Goal: Information Seeking & Learning: Learn about a topic

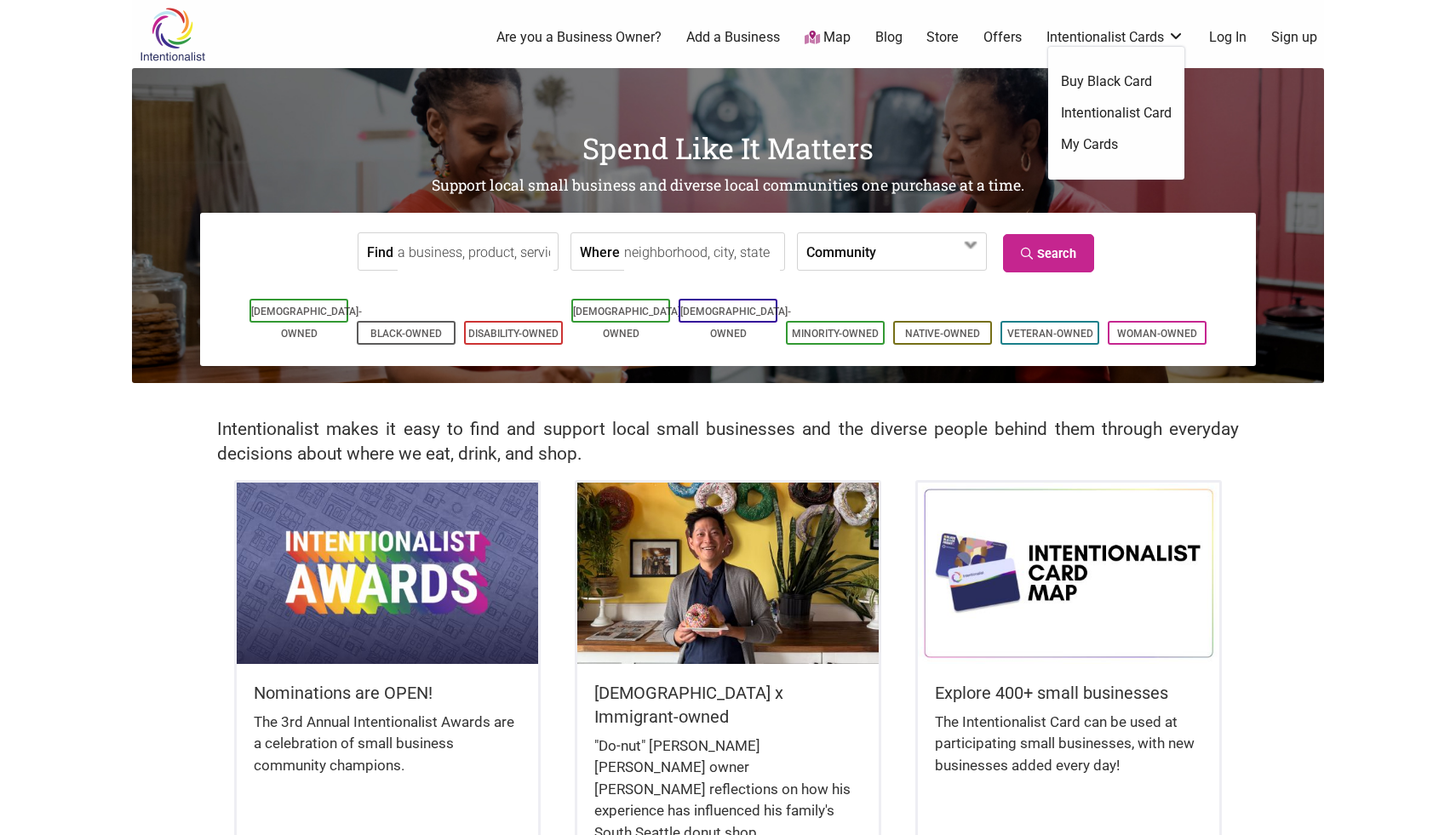
click at [1094, 140] on link "My Cards" at bounding box center [1116, 144] width 110 height 18
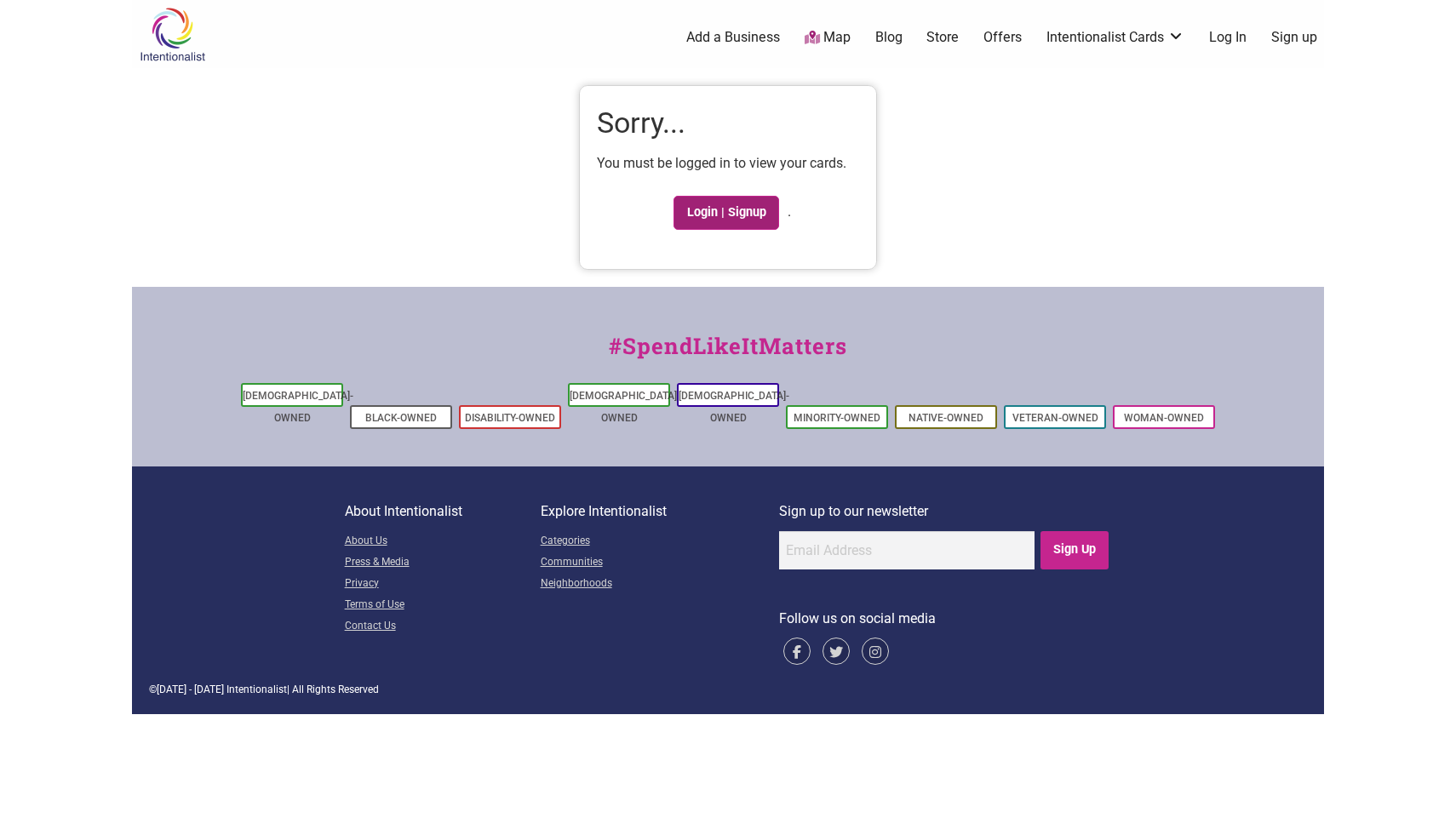
click at [718, 214] on link "Login | Signup" at bounding box center [726, 212] width 106 height 34
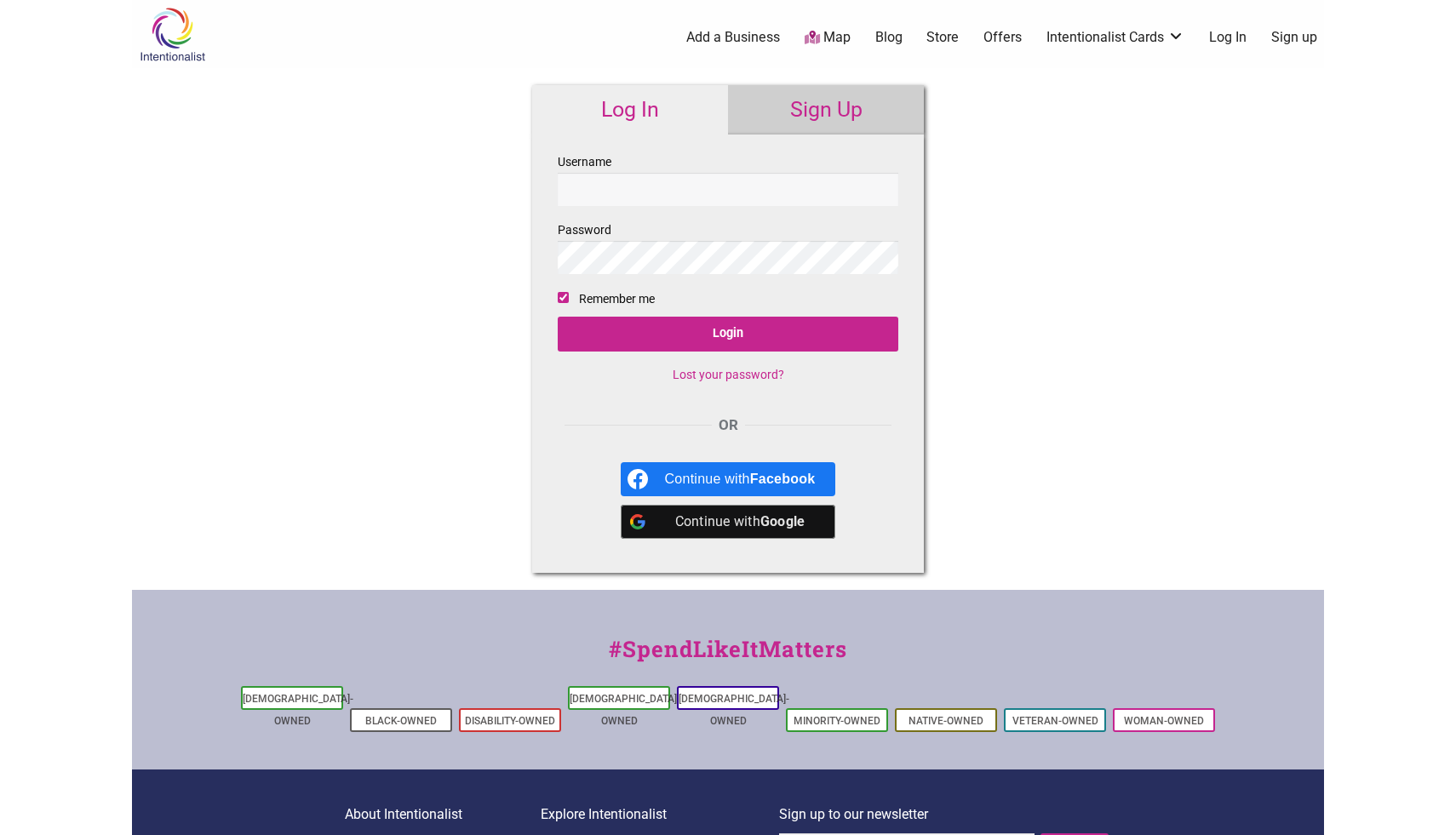
click at [729, 180] on input "Username" at bounding box center [728, 190] width 341 height 33
click at [736, 185] on input "lqhester@yahoo.com" at bounding box center [728, 190] width 341 height 33
type input "lqhester13@gmail.com"
click at [740, 521] on div "Continue with Google" at bounding box center [741, 521] width 151 height 34
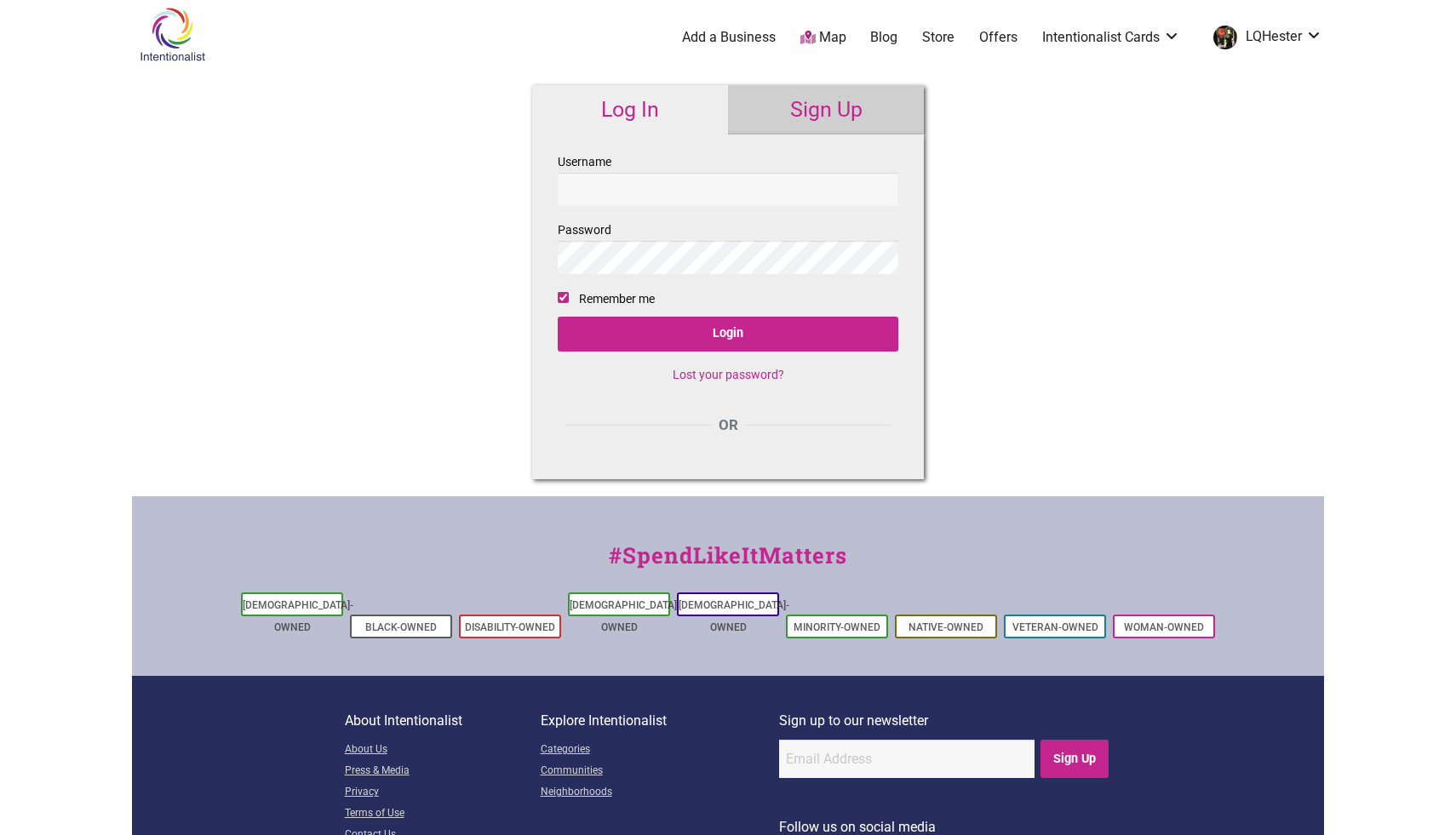
click at [702, 181] on input "Username" at bounding box center [728, 190] width 341 height 33
click at [1354, 140] on body "× Menu 0 Add a Business Map Blog Store Offers Intentionalist Cards Buy Black Ca…" at bounding box center [728, 417] width 1456 height 835
click at [1313, 33] on link "LQHester" at bounding box center [1262, 38] width 117 height 31
click at [1243, 117] on link "My Cards" at bounding box center [1258, 120] width 103 height 19
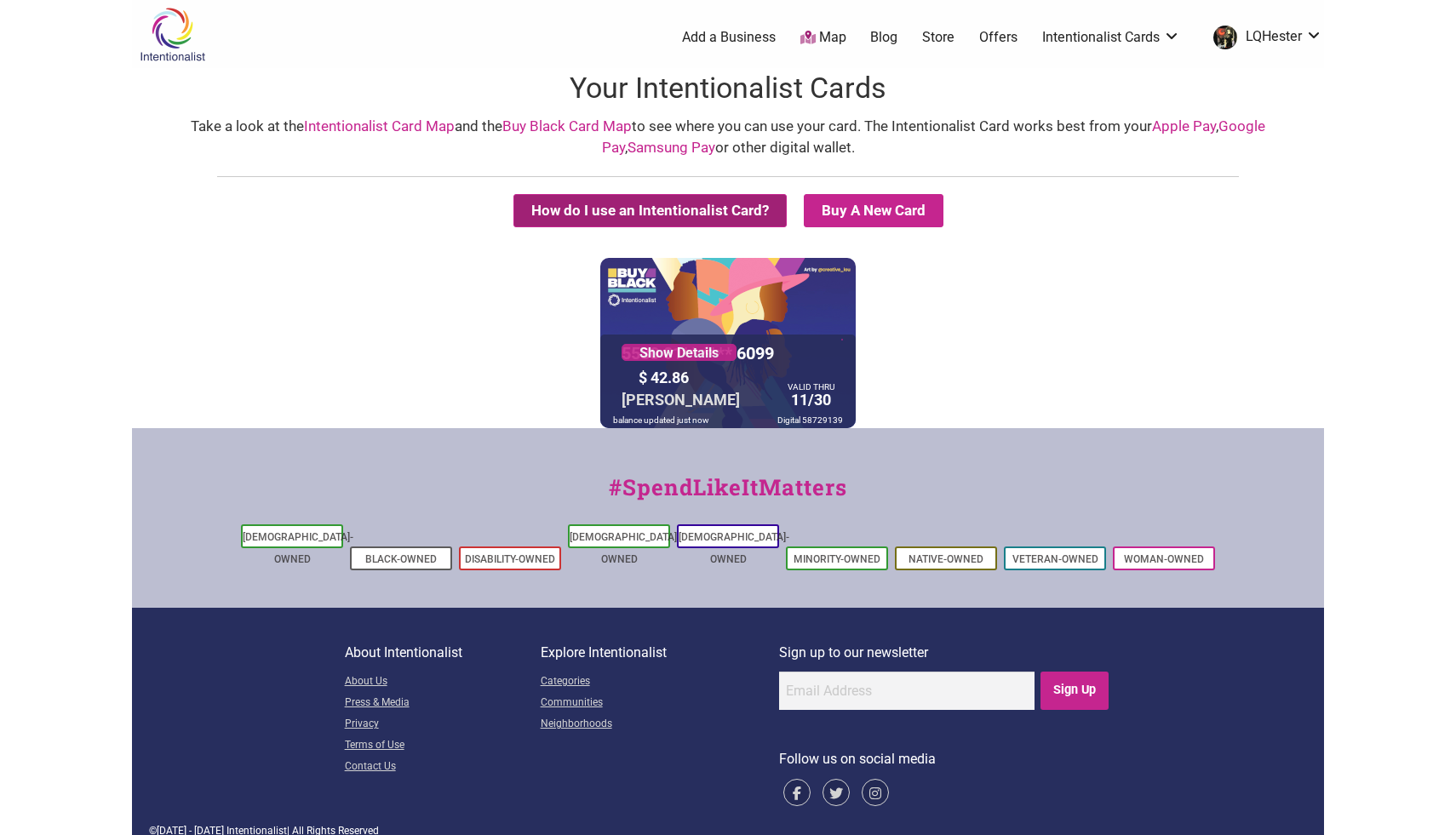
click at [677, 209] on button "How do I use an Intentionalist Card?" at bounding box center [650, 210] width 273 height 33
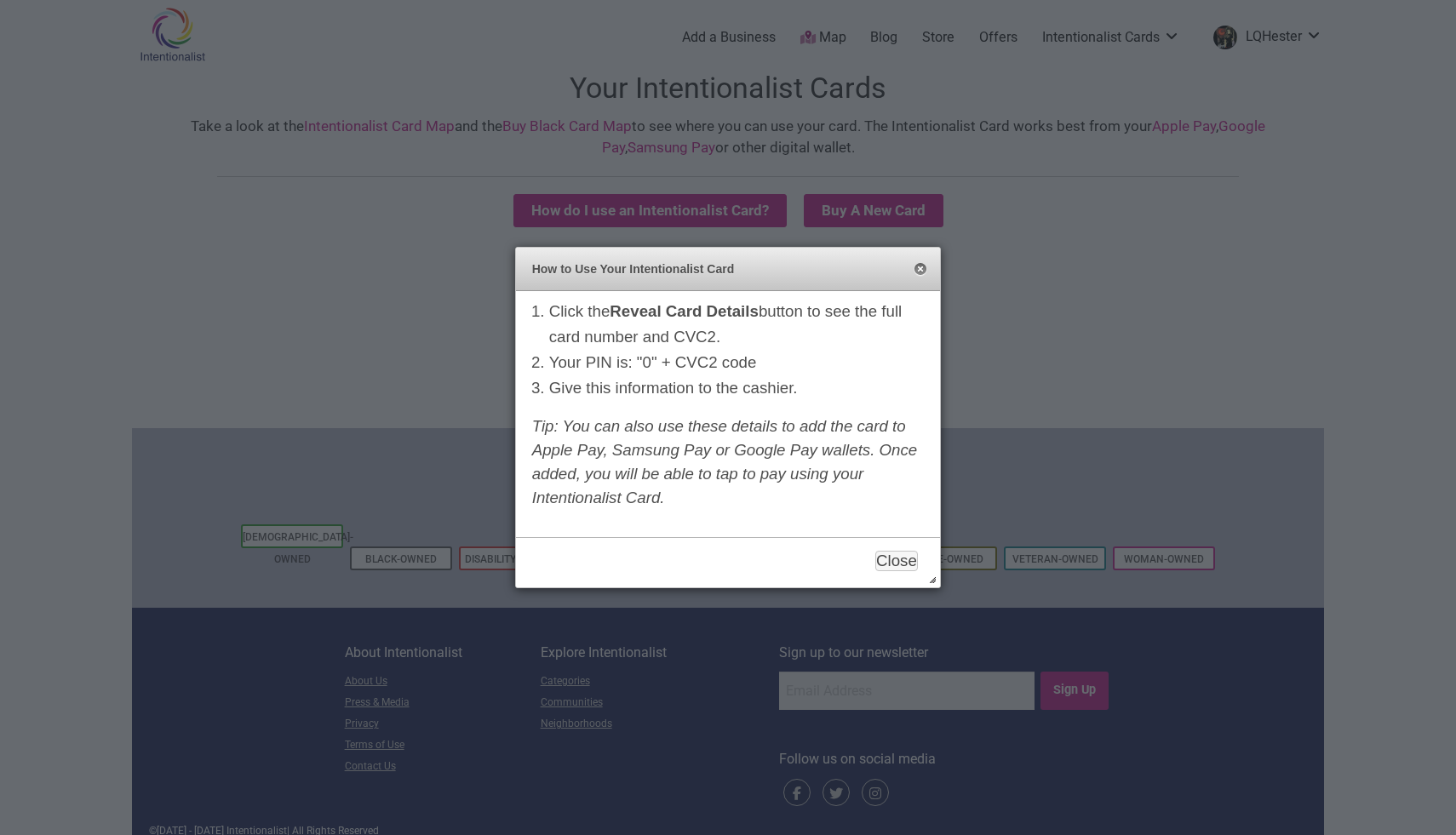
click at [921, 268] on button "Close" at bounding box center [921, 270] width 14 height 14
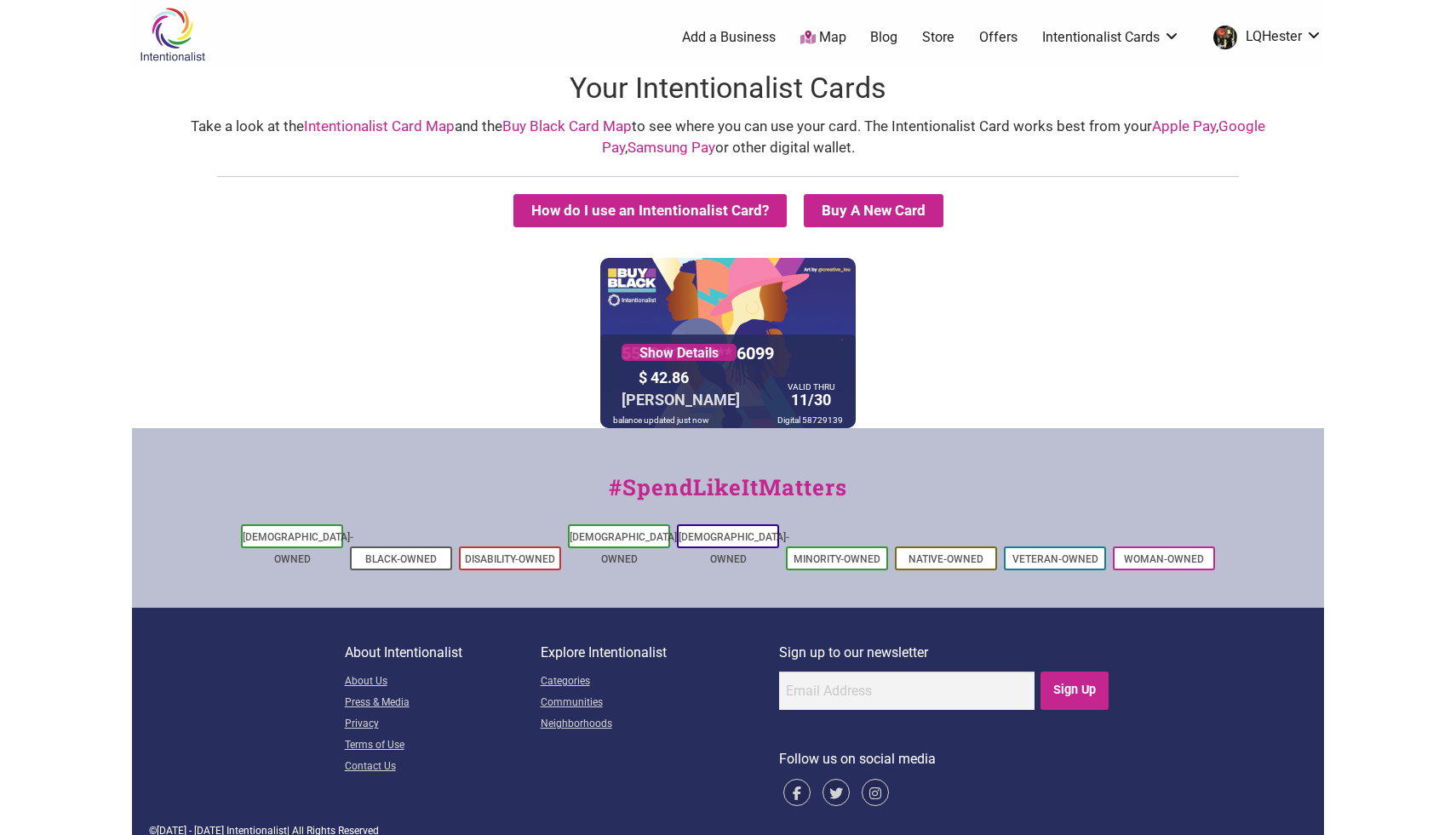
click at [1183, 125] on link "Apple Pay" at bounding box center [1184, 126] width 64 height 17
click at [680, 380] on div "$ 42.86" at bounding box center [706, 376] width 144 height 26
click at [741, 342] on div "Show Details" at bounding box center [679, 352] width 140 height 38
click at [778, 339] on div "5530 01** **** 6099" at bounding box center [698, 353] width 161 height 29
click at [771, 346] on div "5530 01** **** 6099" at bounding box center [698, 353] width 161 height 29
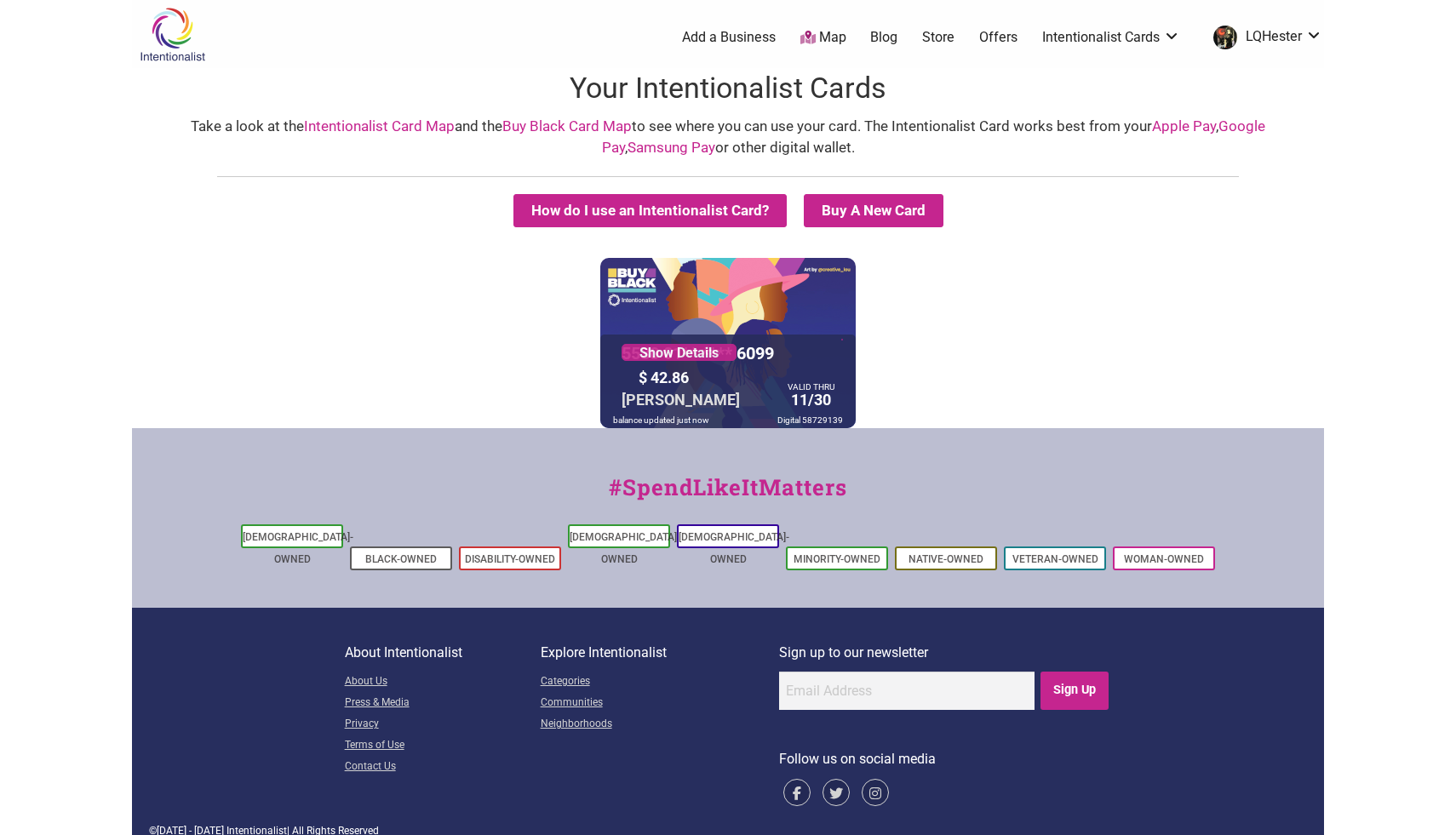
click at [804, 303] on div "5530 01** **** 6099 Show Details $ 42.86 LaQuita Hester VALID THRU 11/30 balanc…" at bounding box center [728, 343] width 256 height 170
click at [772, 381] on div "$ 42.86" at bounding box center [706, 376] width 144 height 26
click at [1175, 124] on link "Apple Pay" at bounding box center [1184, 126] width 64 height 17
click at [794, 311] on div "5530 01** **** 6099 Show Details $ 42.86 LaQuita Hester VALID THRU 11/30 balanc…" at bounding box center [728, 343] width 256 height 170
click at [1317, 32] on link "LQHester" at bounding box center [1262, 38] width 117 height 31
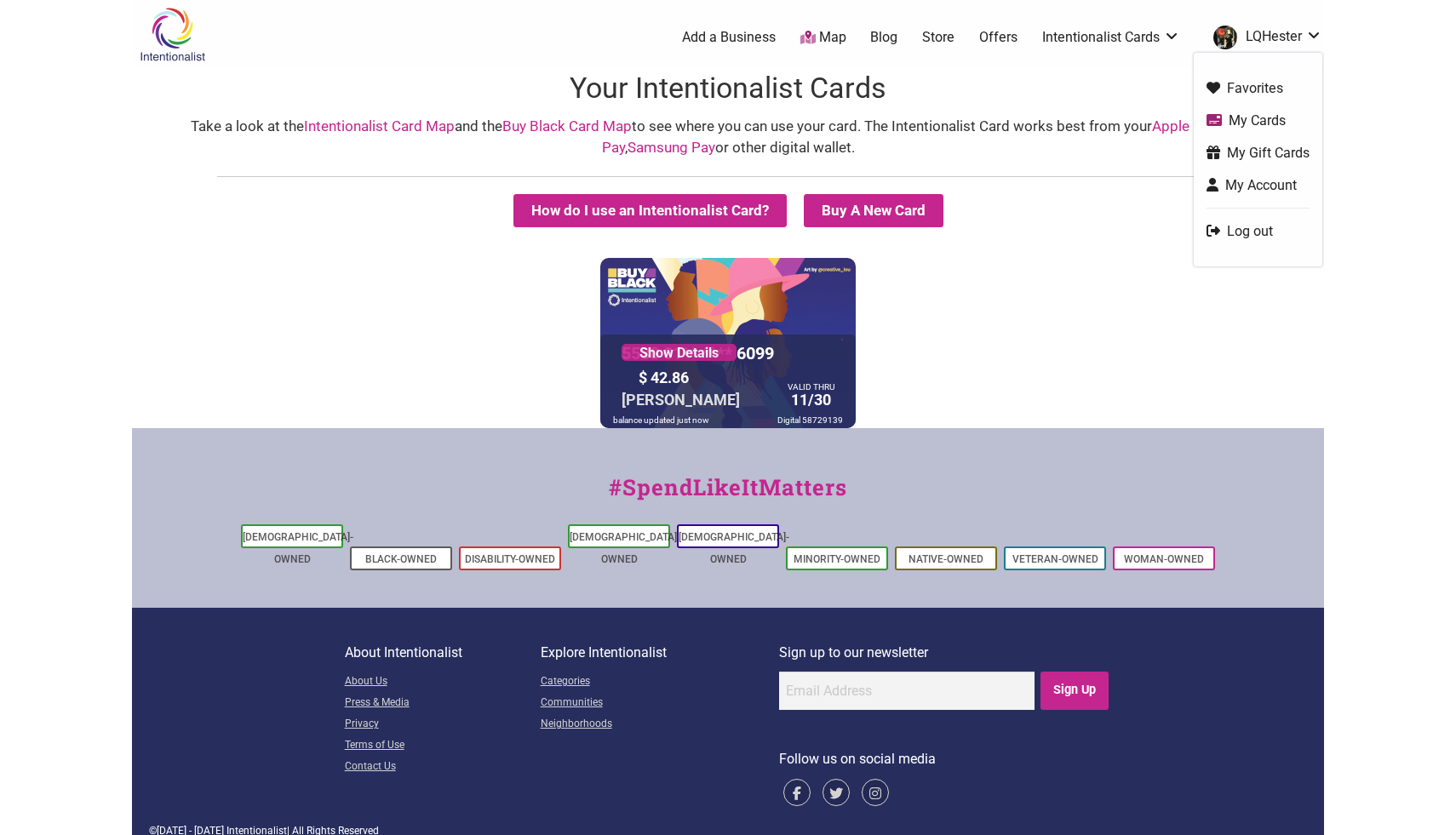
click at [1267, 118] on link "My Cards" at bounding box center [1258, 120] width 103 height 19
click at [774, 330] on div "5530 01** **** 6099 Show Details $ 42.86 LaQuita Hester VALID THRU 11/30 balanc…" at bounding box center [728, 343] width 256 height 170
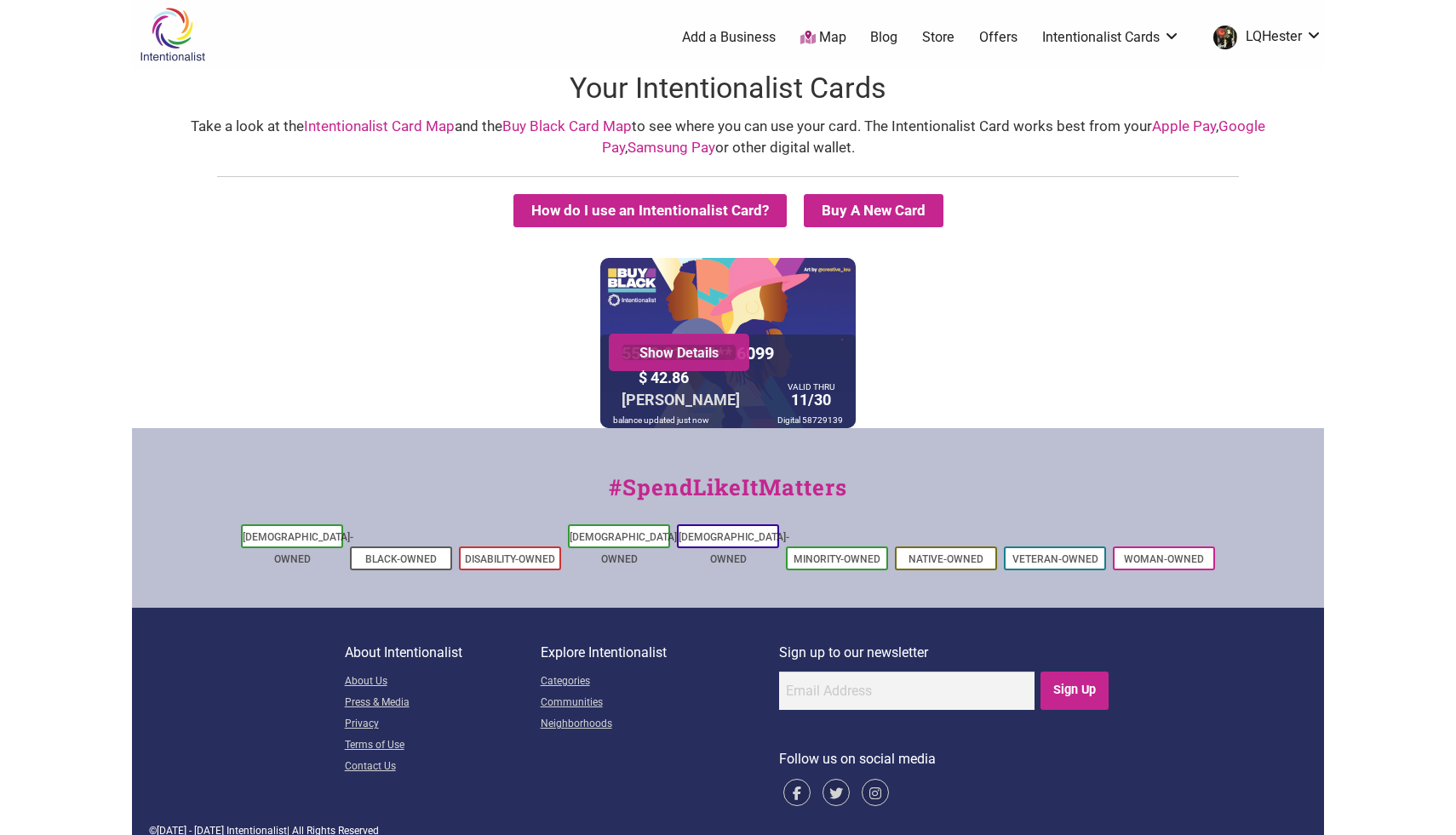
click at [709, 351] on link "Show Details" at bounding box center [679, 352] width 115 height 17
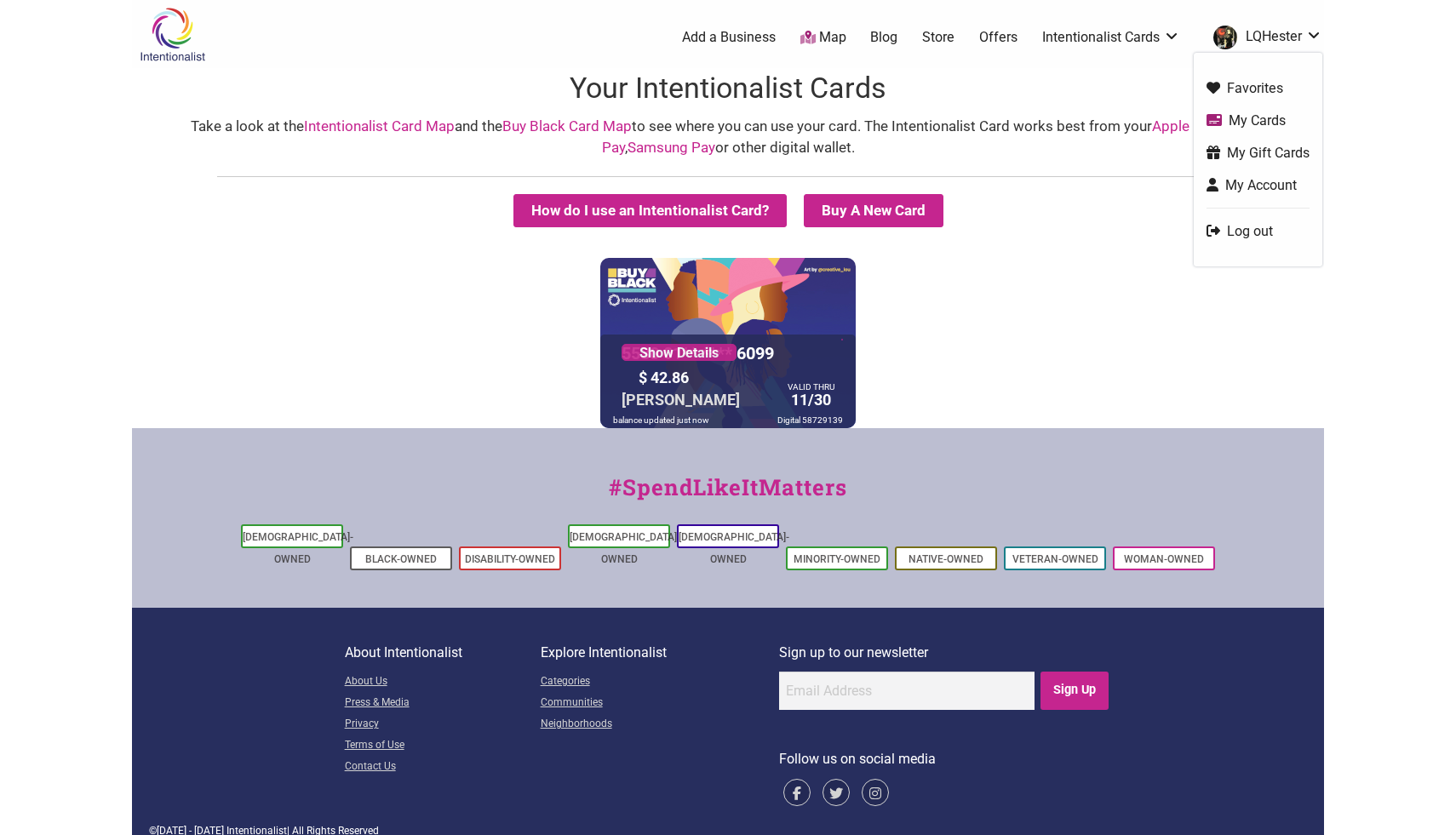
click at [1316, 34] on link "LQHester" at bounding box center [1262, 38] width 117 height 31
click at [1248, 143] on link "My Gift Cards" at bounding box center [1258, 153] width 103 height 19
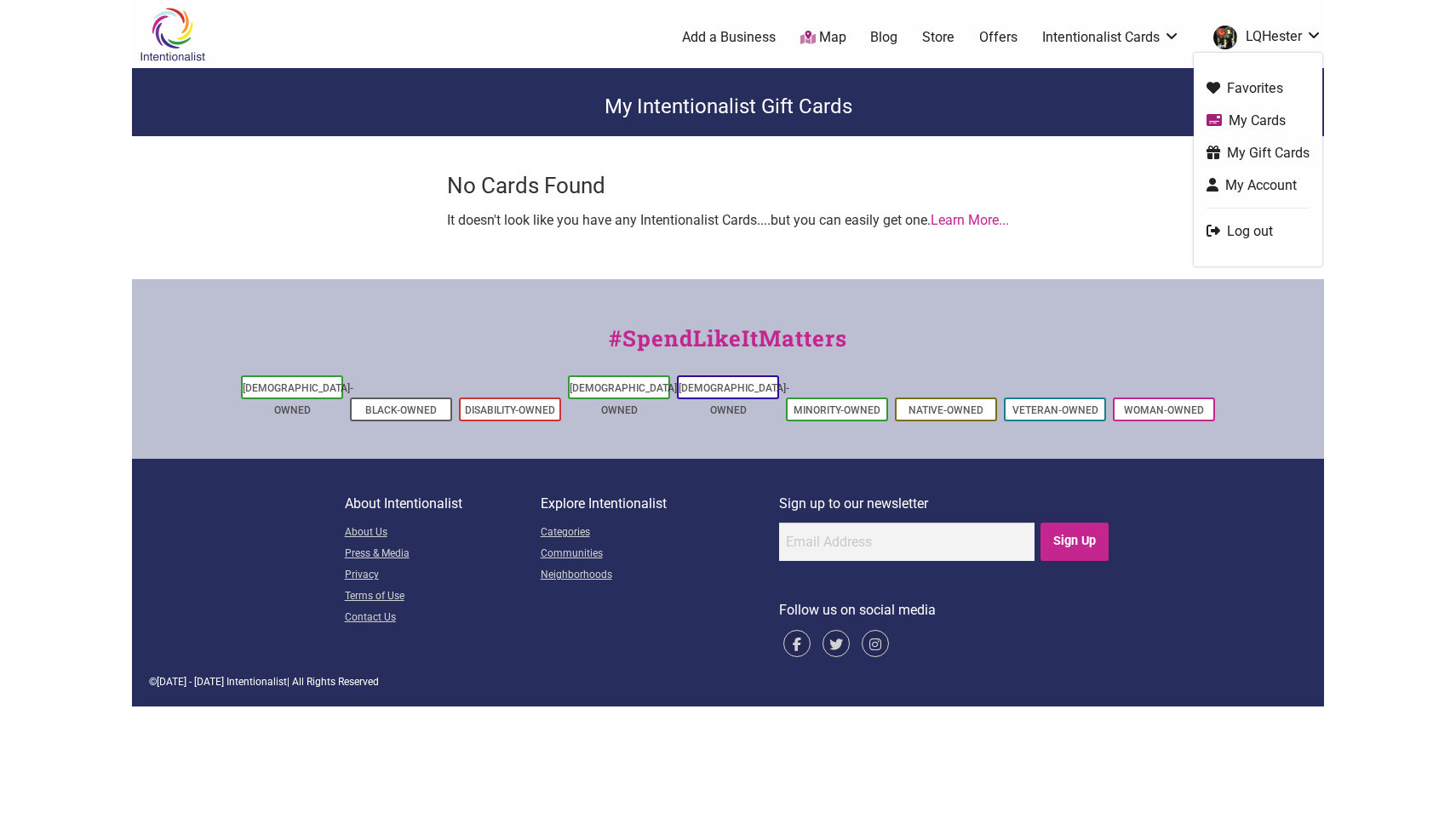
click at [1315, 33] on link "LQHester" at bounding box center [1262, 38] width 117 height 31
click at [1275, 184] on link "My Account" at bounding box center [1258, 185] width 103 height 19
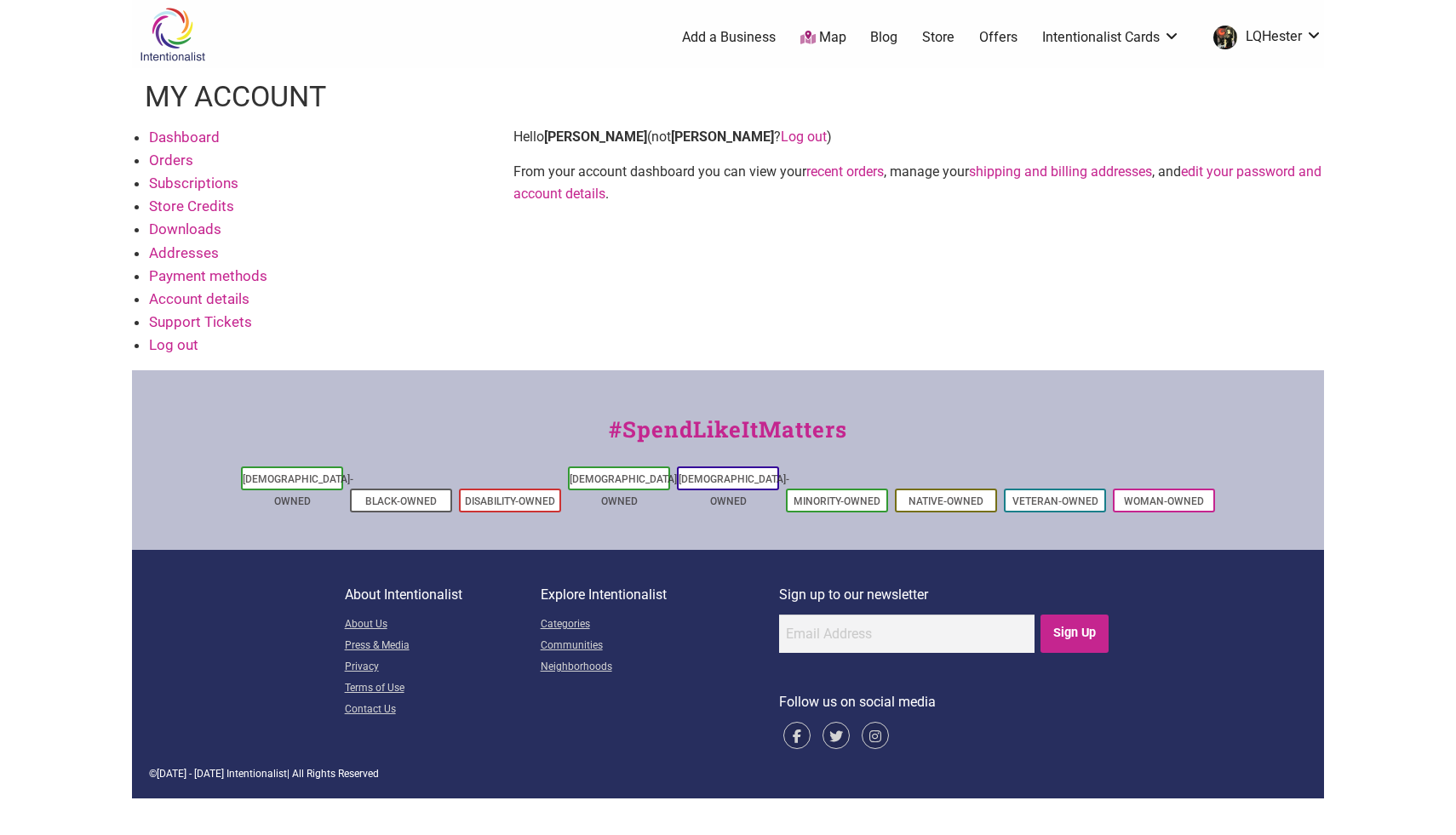
click at [173, 154] on link "Orders" at bounding box center [171, 161] width 45 height 17
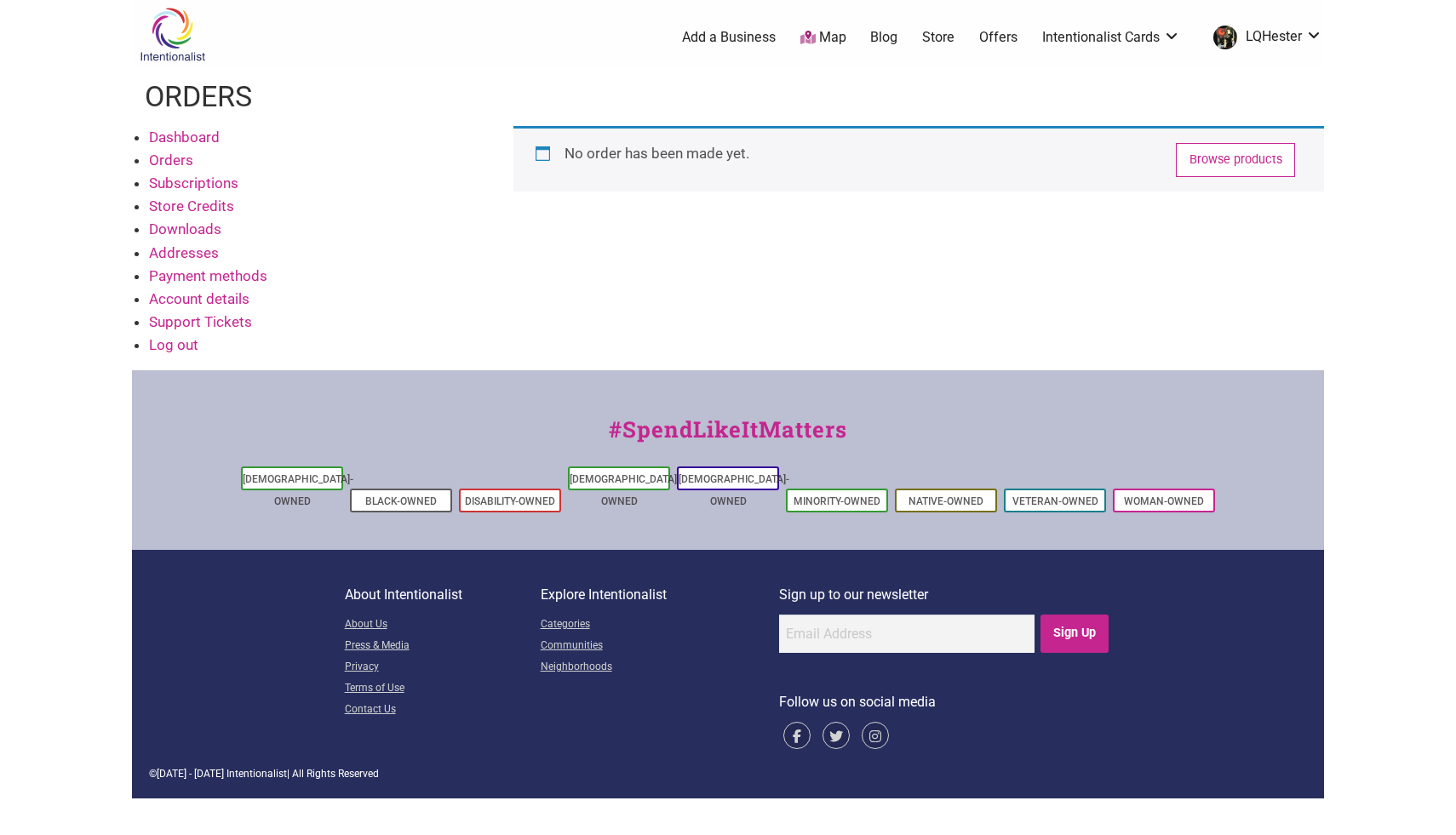
click at [199, 279] on link "Payment methods" at bounding box center [208, 276] width 118 height 17
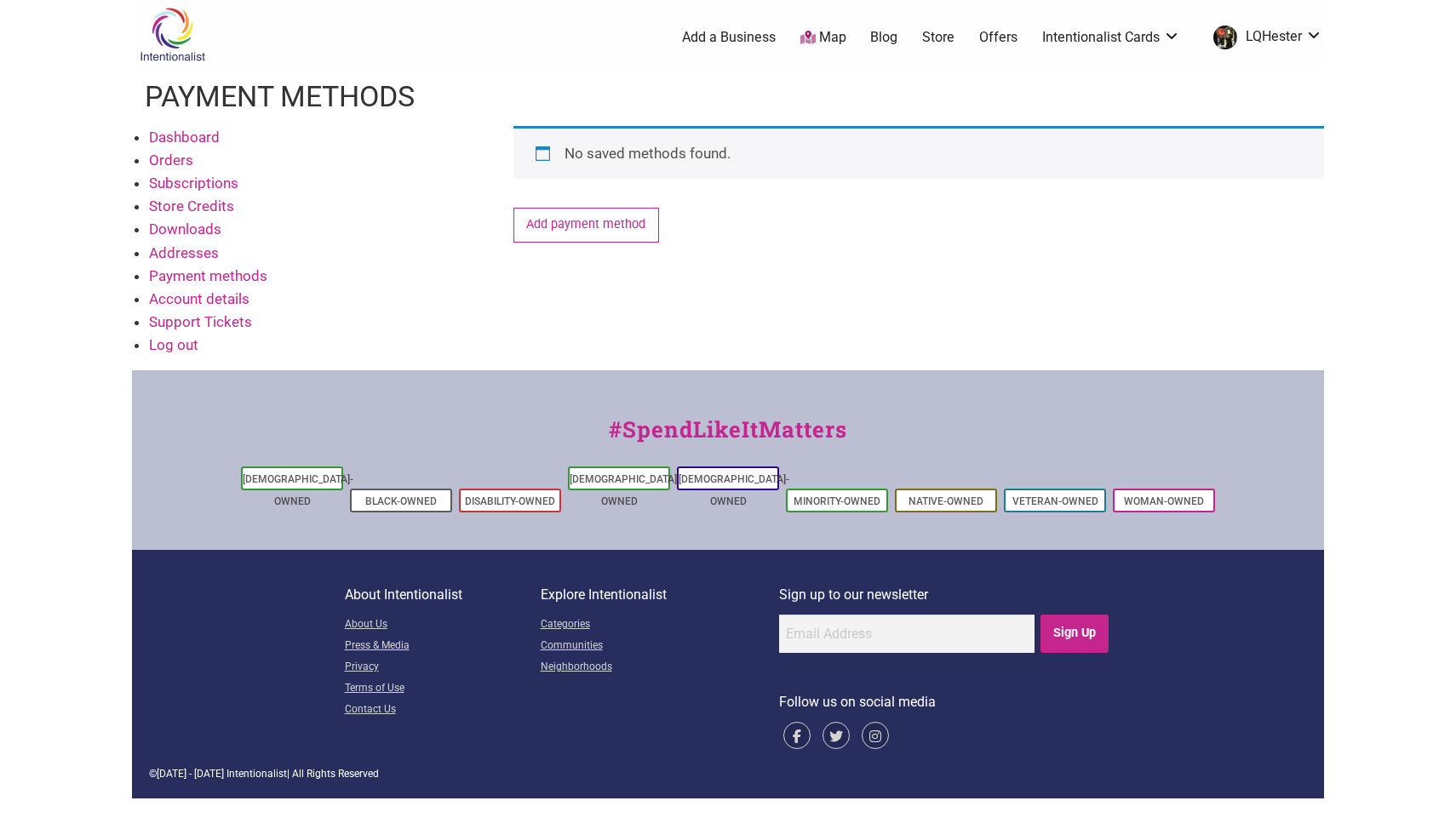
click at [204, 320] on link "Support Tickets" at bounding box center [200, 322] width 103 height 17
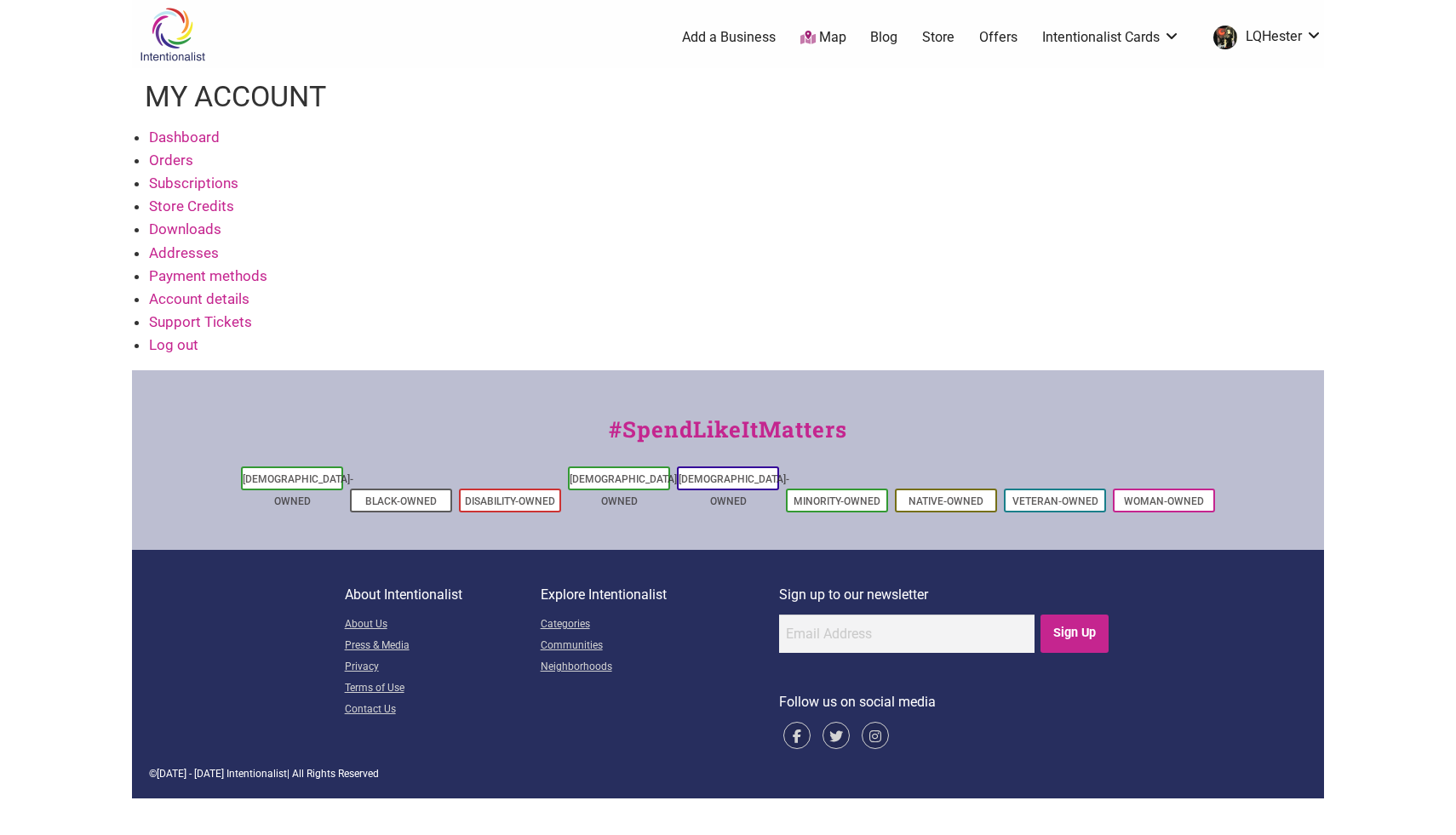
click link "Account details"
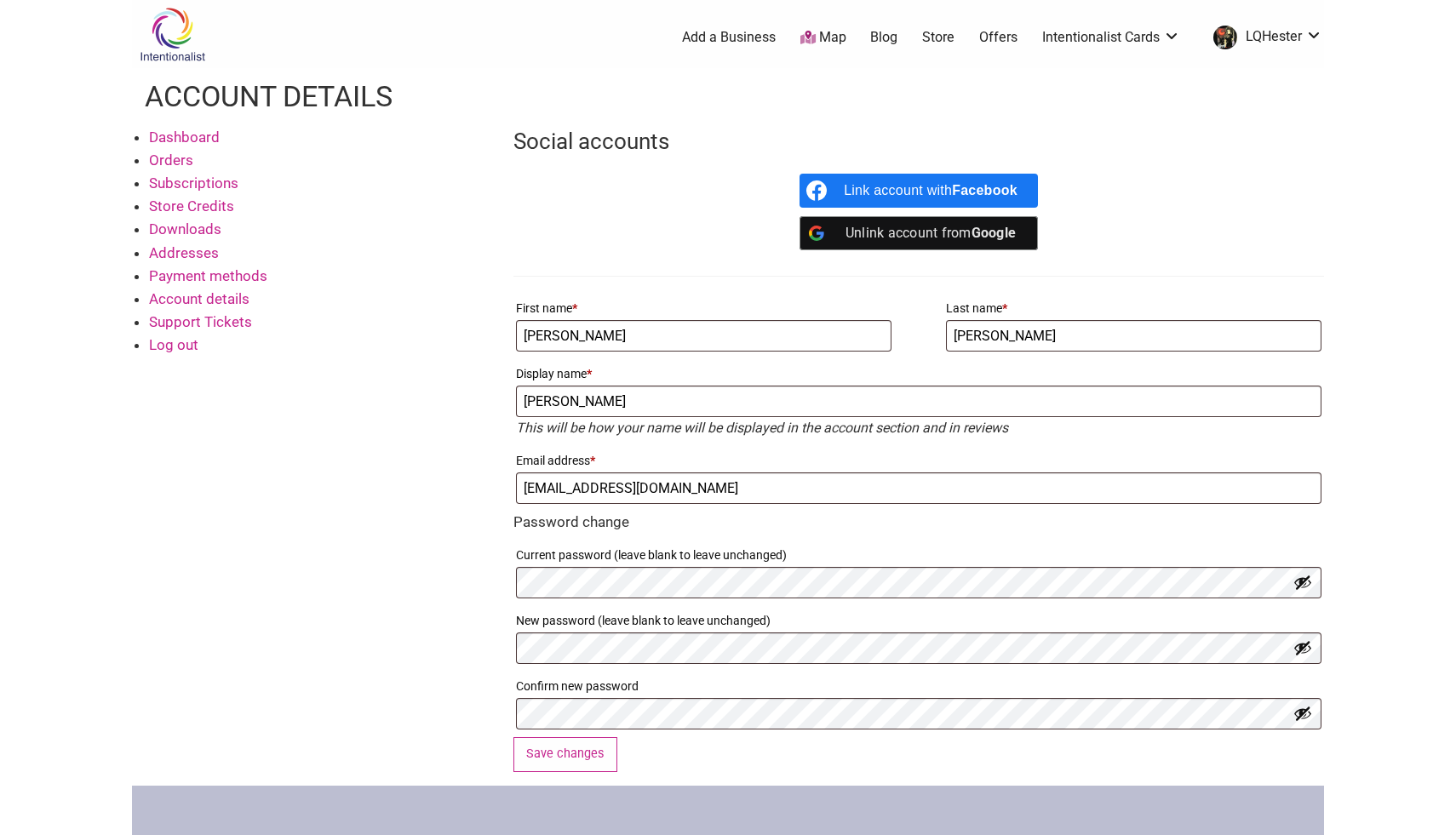
click at [201, 141] on link "Dashboard" at bounding box center [184, 137] width 71 height 17
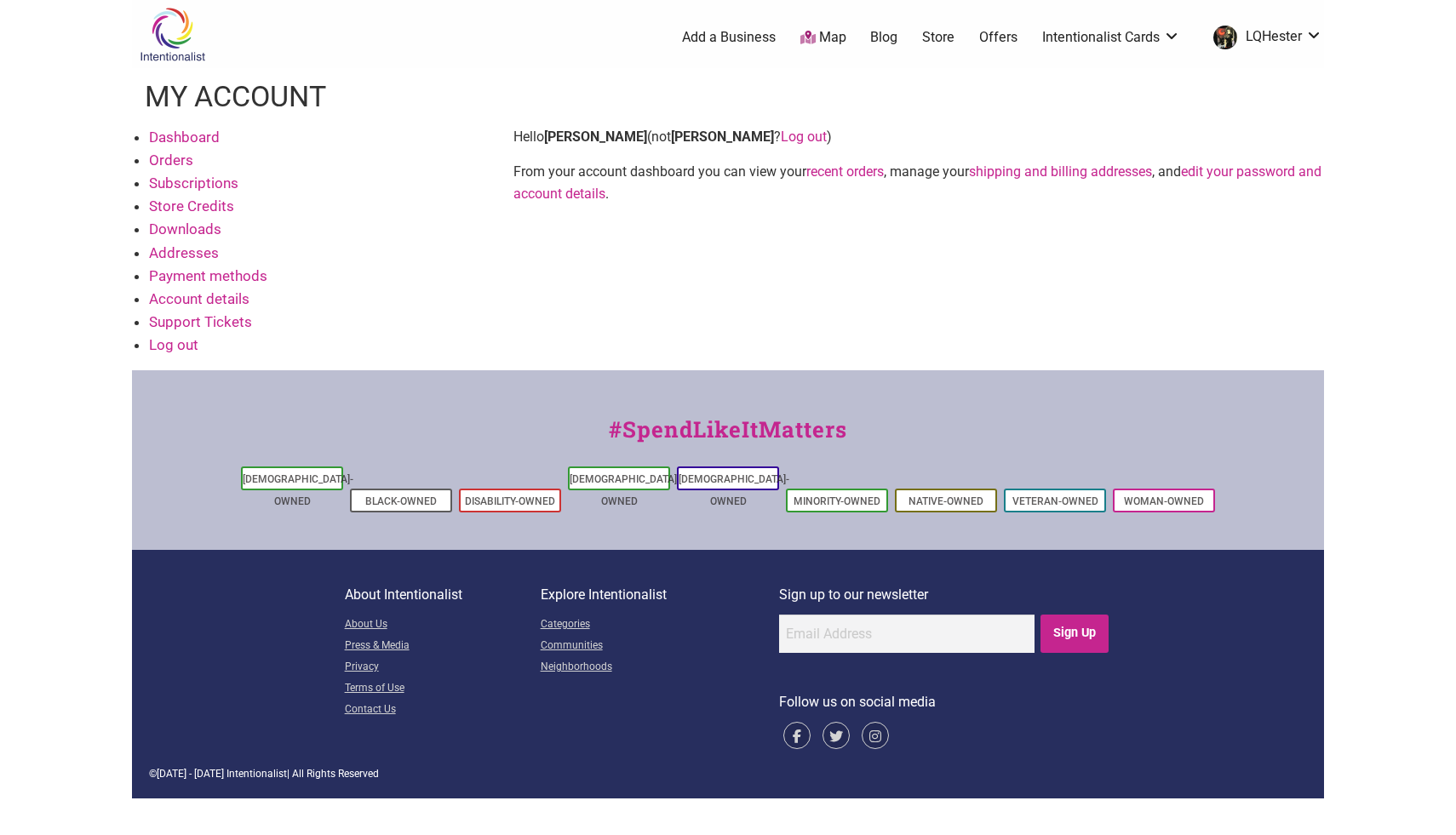
click at [943, 40] on link "Store" at bounding box center [937, 37] width 32 height 18
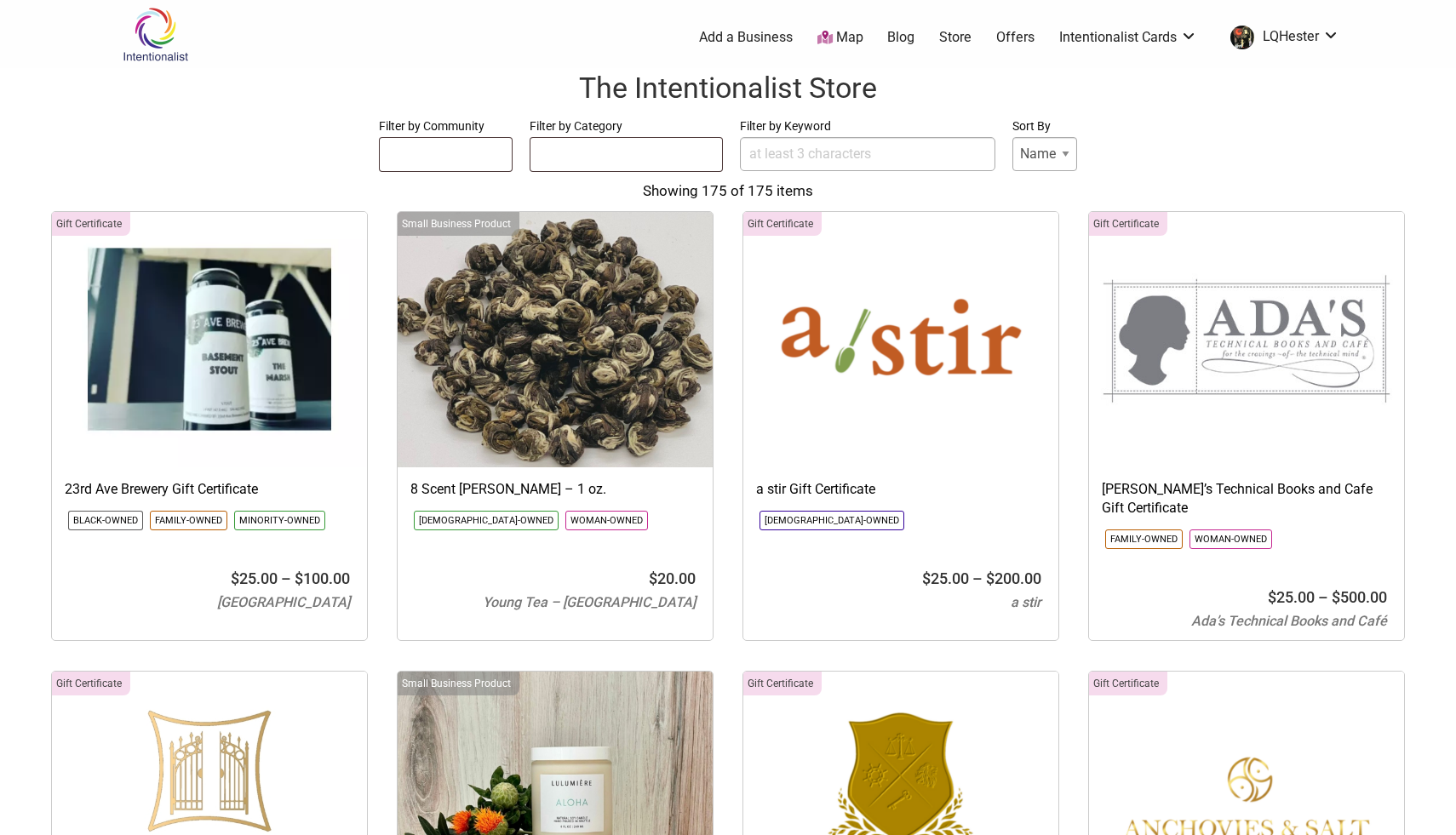
select select
click at [803, 152] on input "Filter by Keyword" at bounding box center [867, 154] width 256 height 34
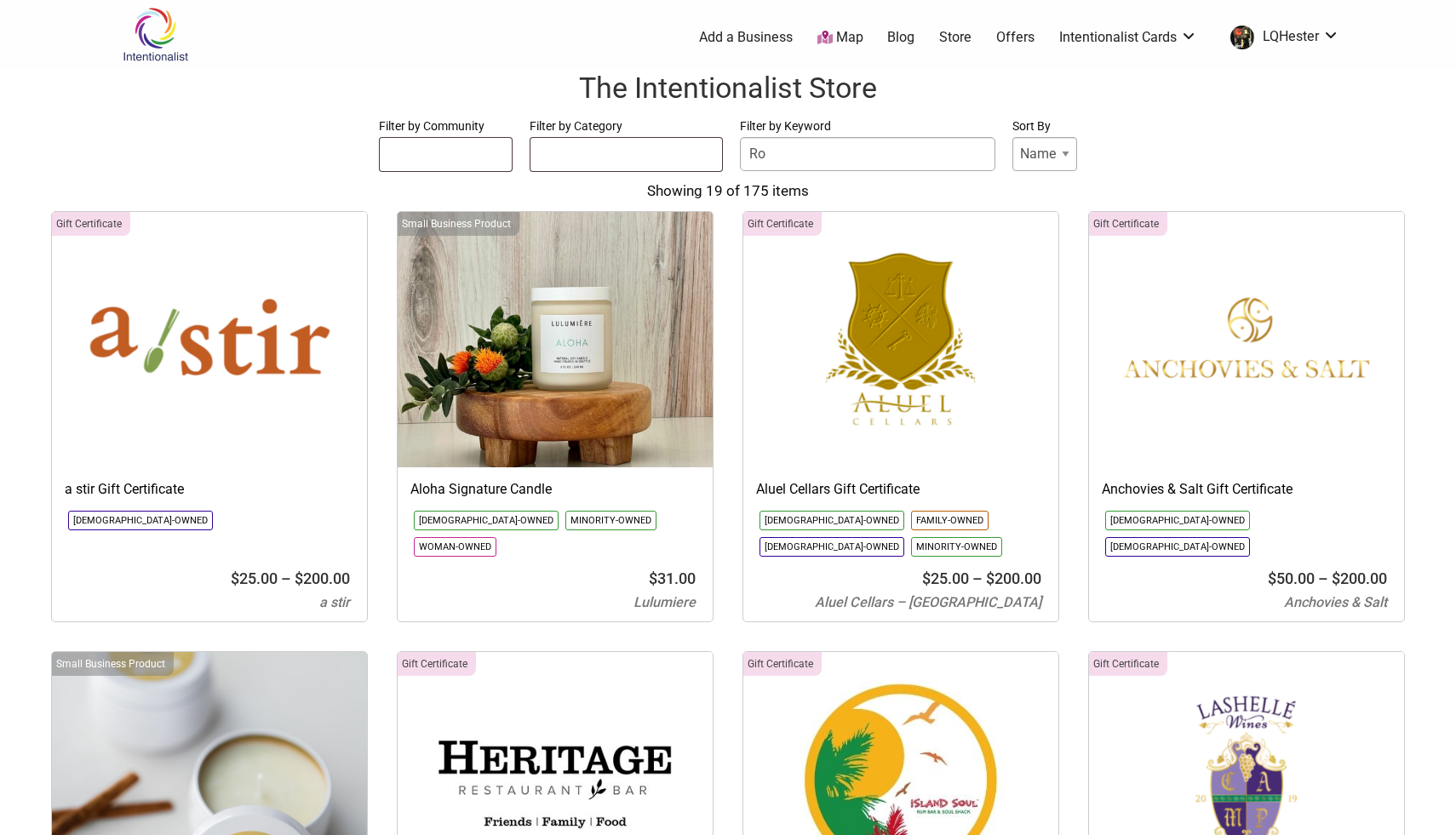
type input "R"
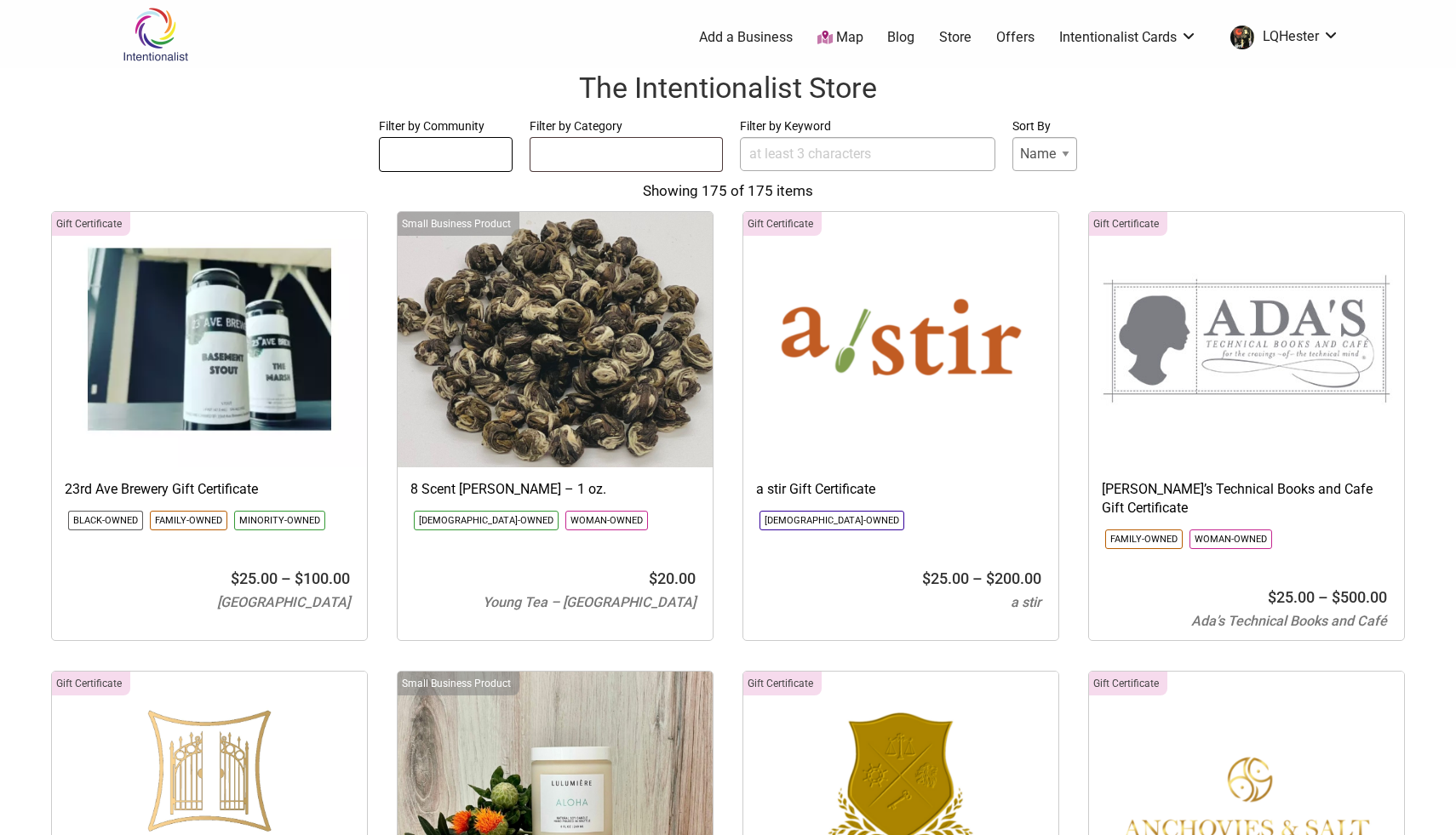
click at [478, 161] on ul at bounding box center [445, 151] width 132 height 27
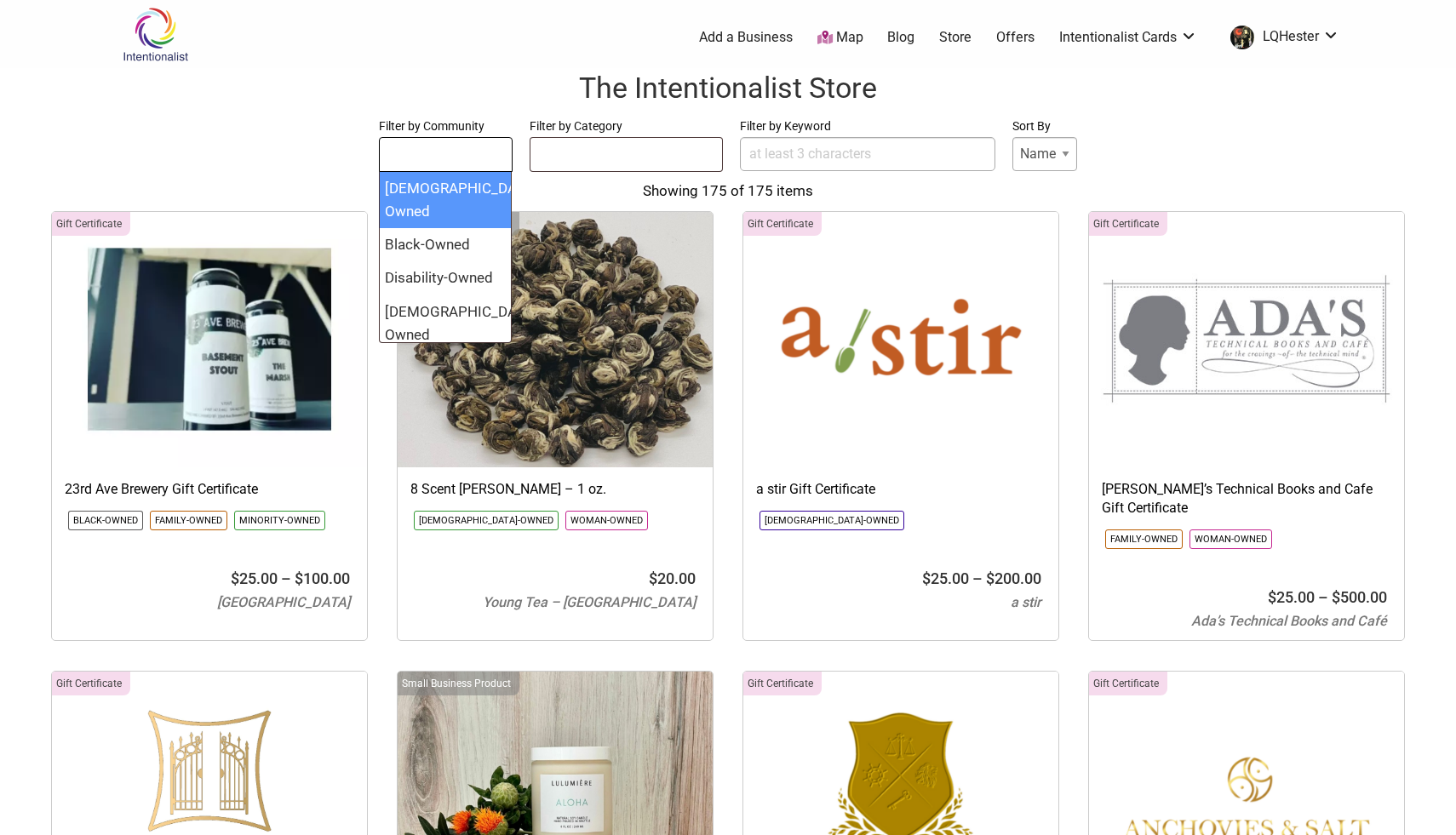
click at [478, 161] on ul at bounding box center [445, 151] width 132 height 27
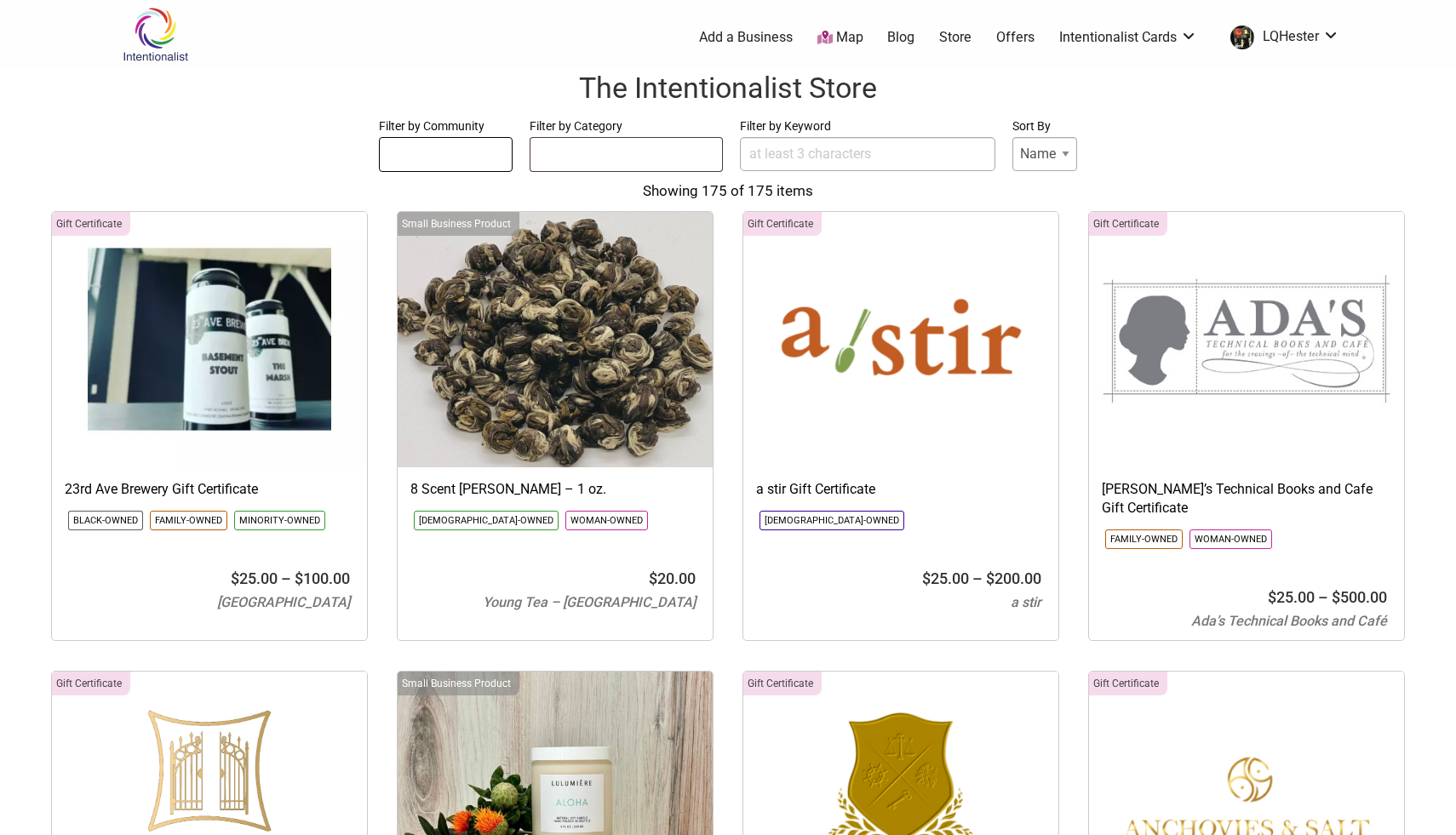
click at [476, 159] on ul at bounding box center [445, 151] width 132 height 27
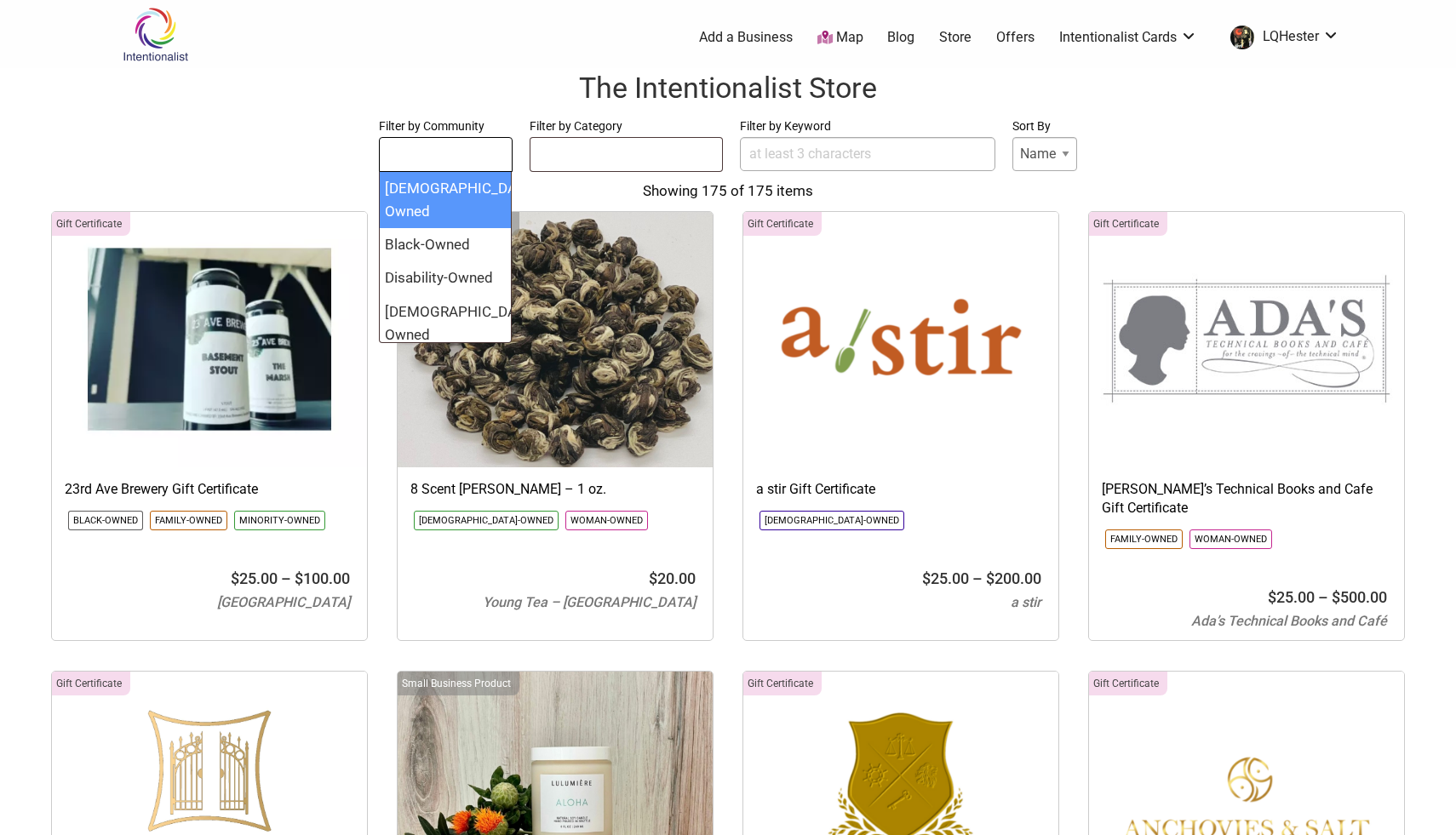
click at [1161, 132] on form "Filter by Community Asian-Owned Black-Owned Disability-Owned Latino-Owned LGBTQ…" at bounding box center [728, 144] width 1422 height 57
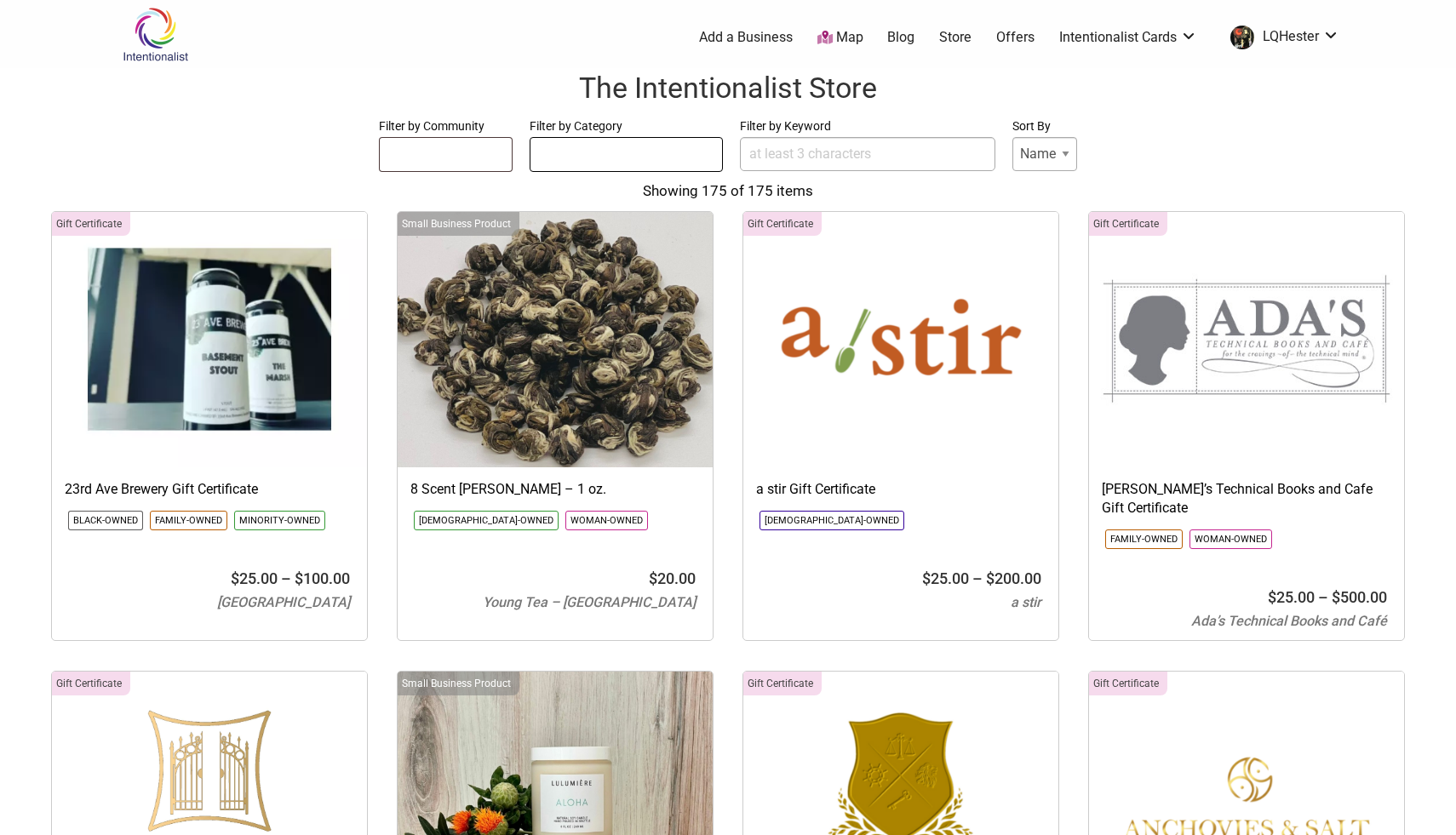
click at [632, 152] on ul at bounding box center [626, 151] width 192 height 27
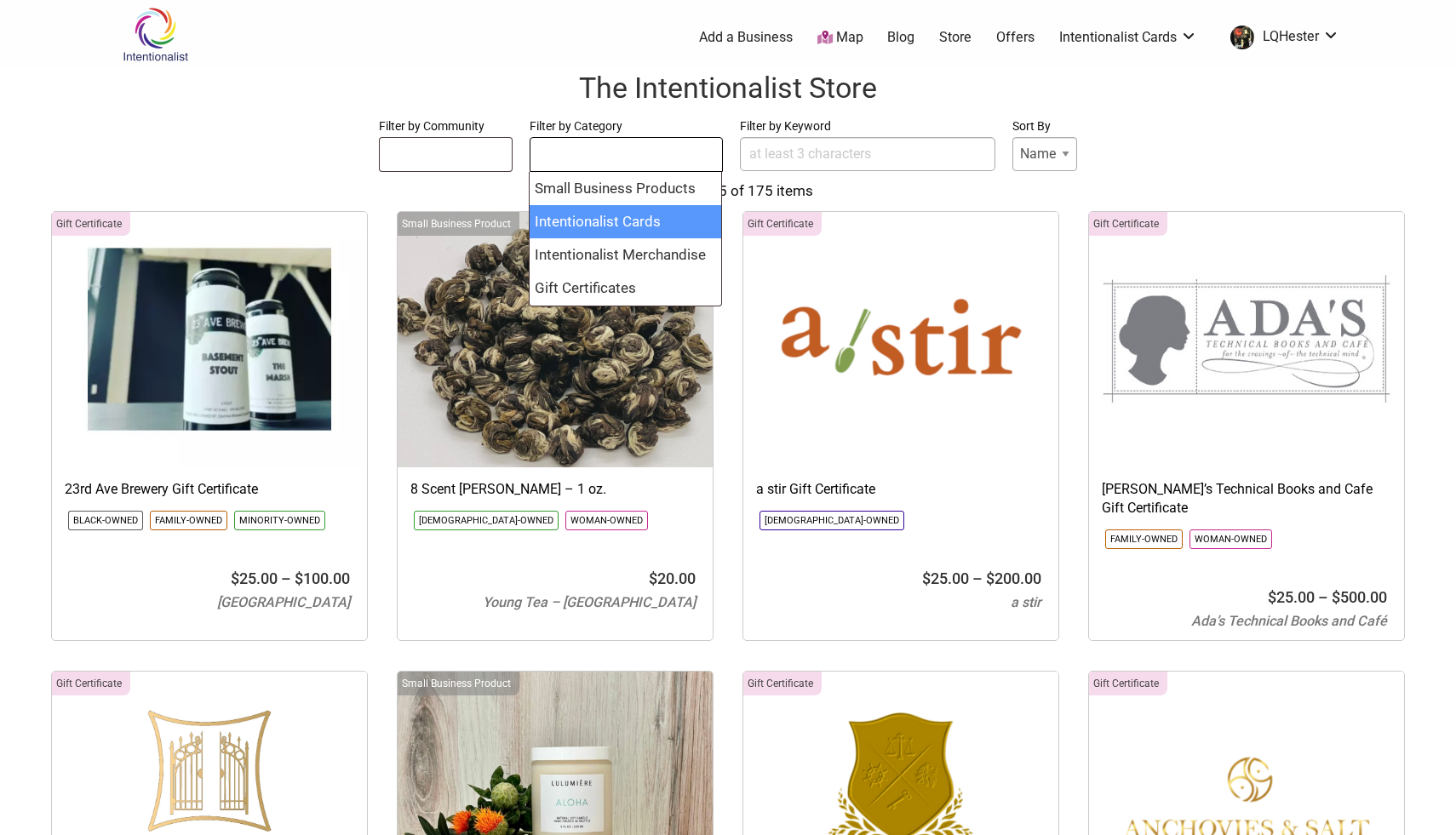
select select "2257"
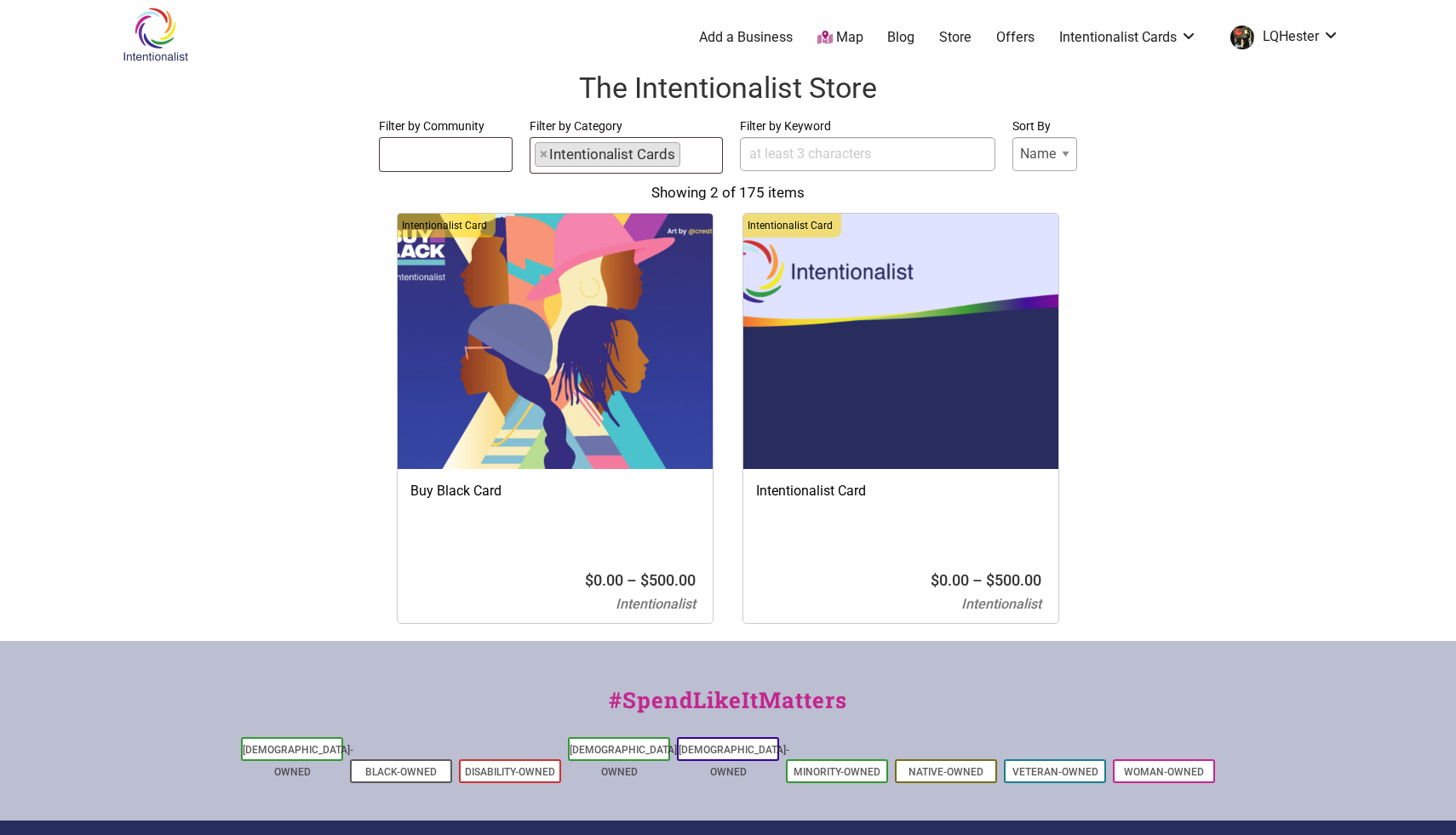
click at [851, 34] on link "Map" at bounding box center [839, 38] width 46 height 19
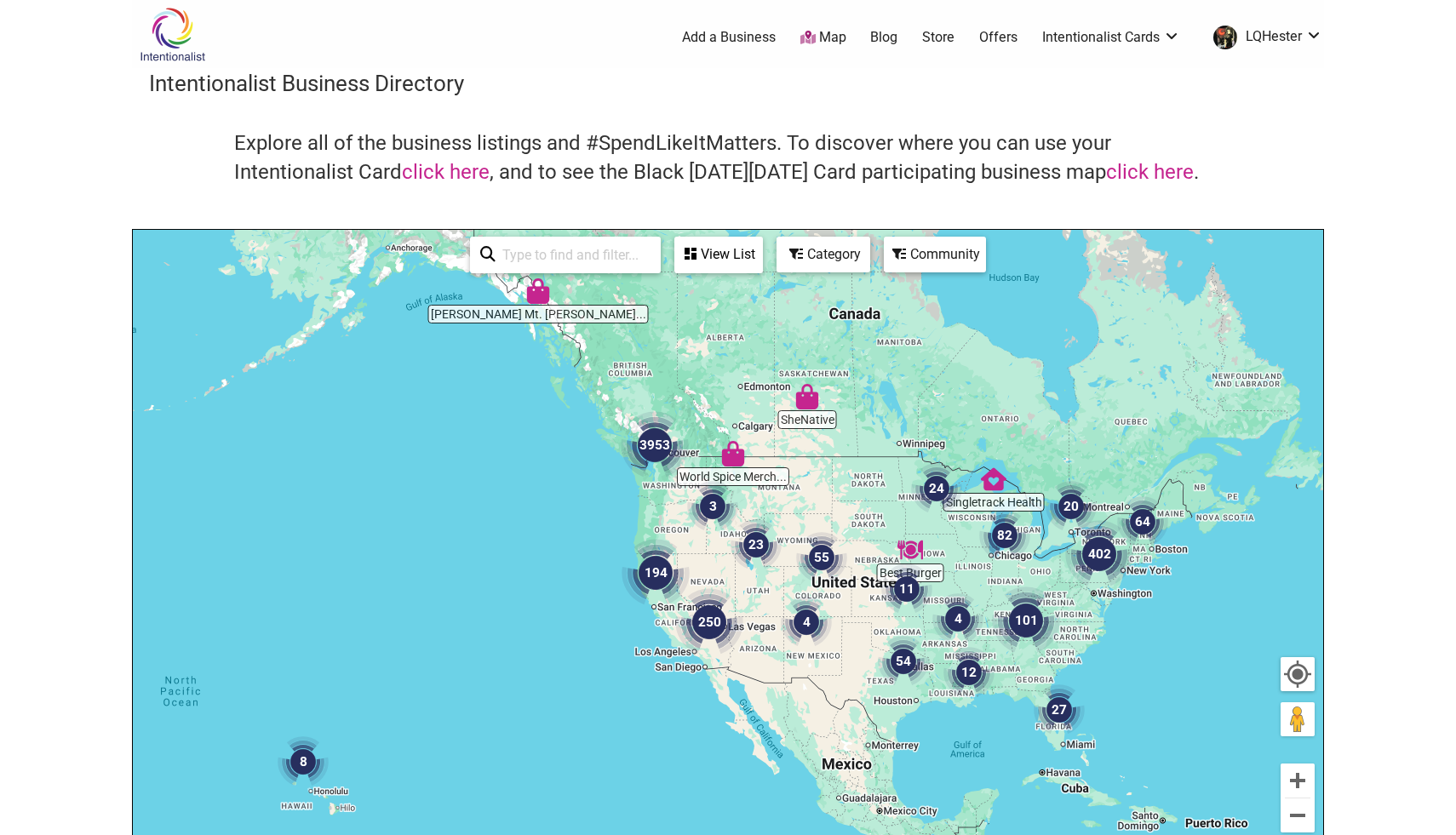
click at [761, 252] on div "Community" at bounding box center [718, 253] width 85 height 32
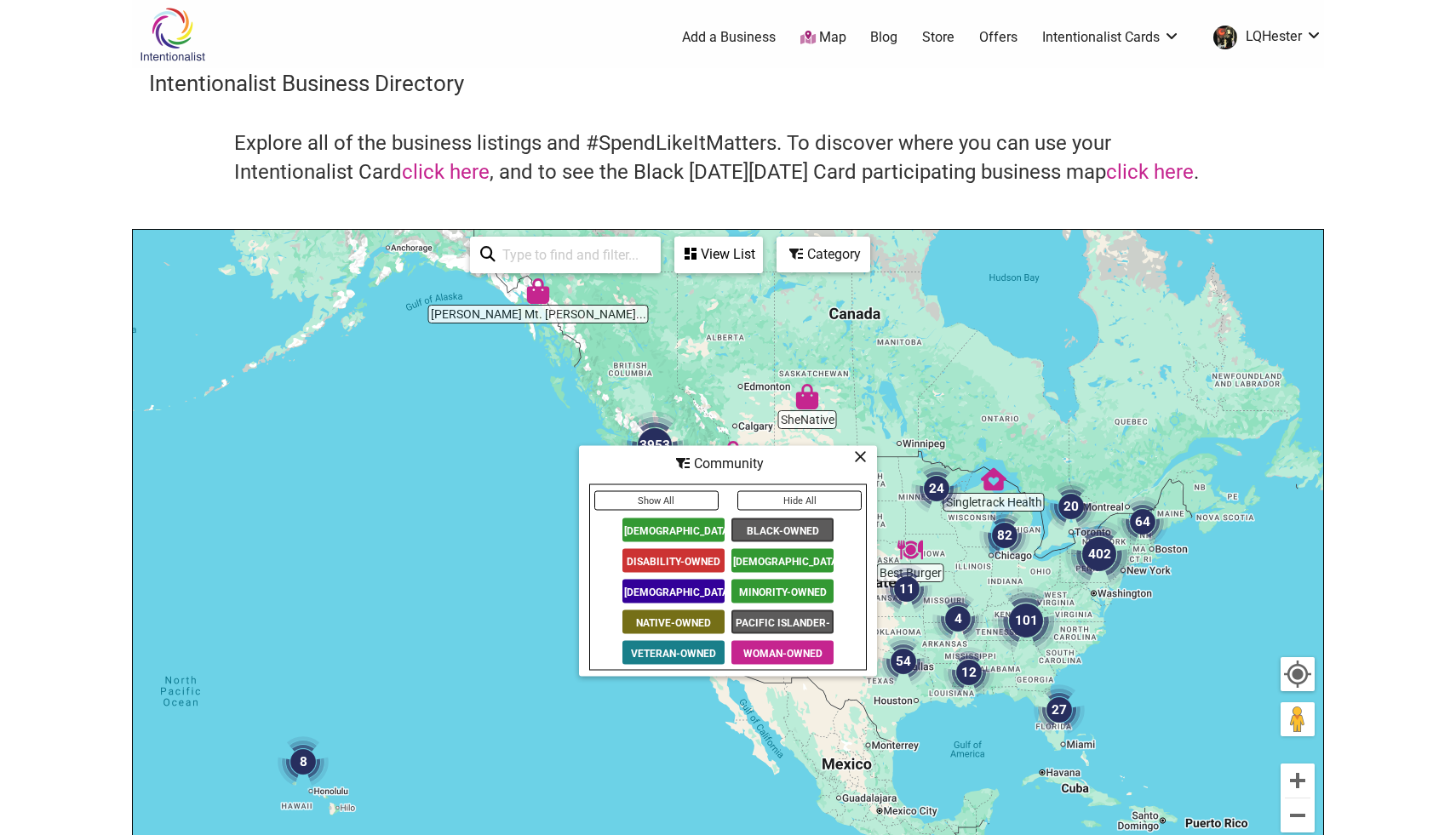
click at [604, 250] on input "search" at bounding box center [573, 254] width 155 height 33
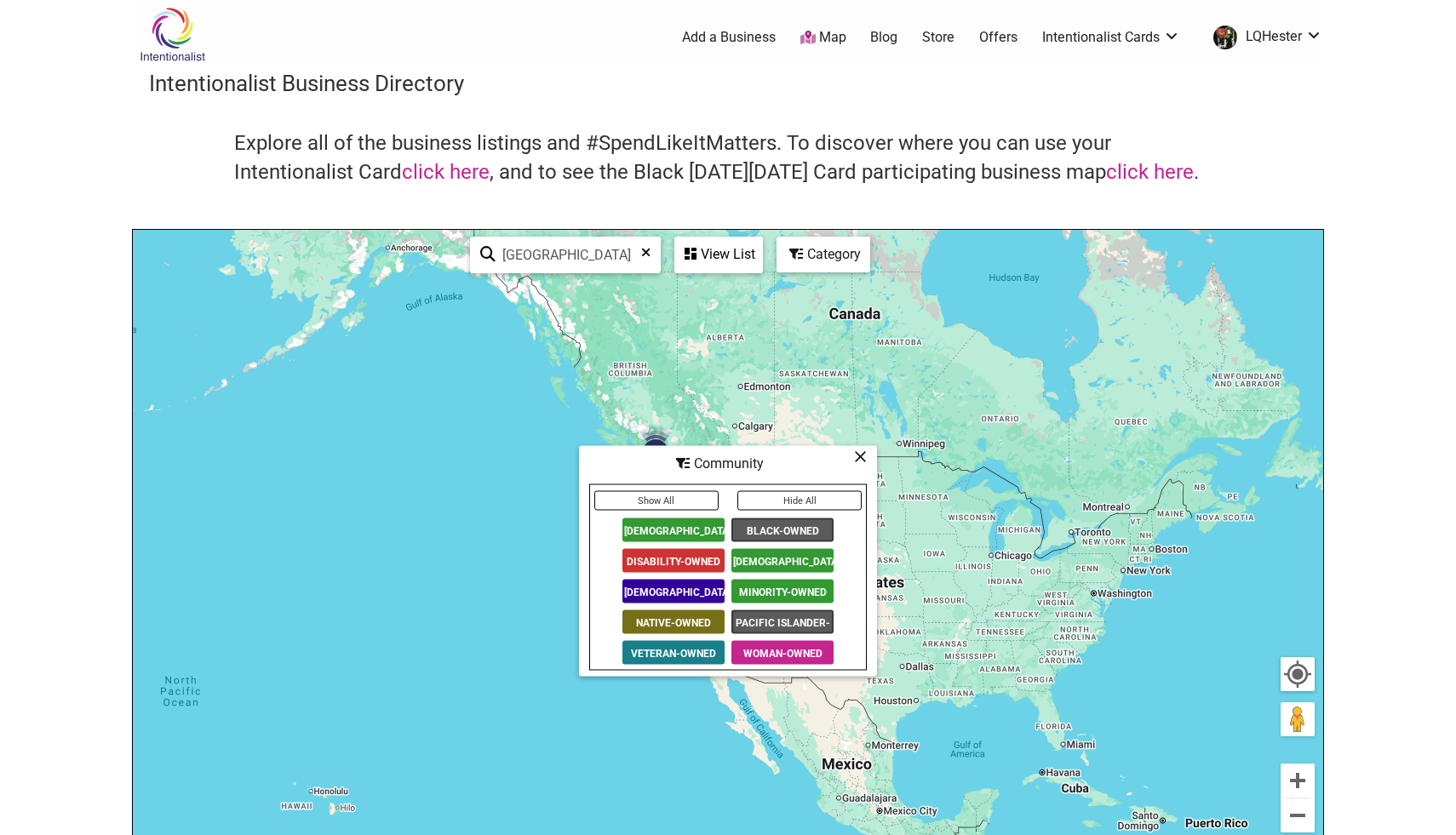
type input "Columbia City"
click at [644, 252] on icon at bounding box center [646, 258] width 10 height 25
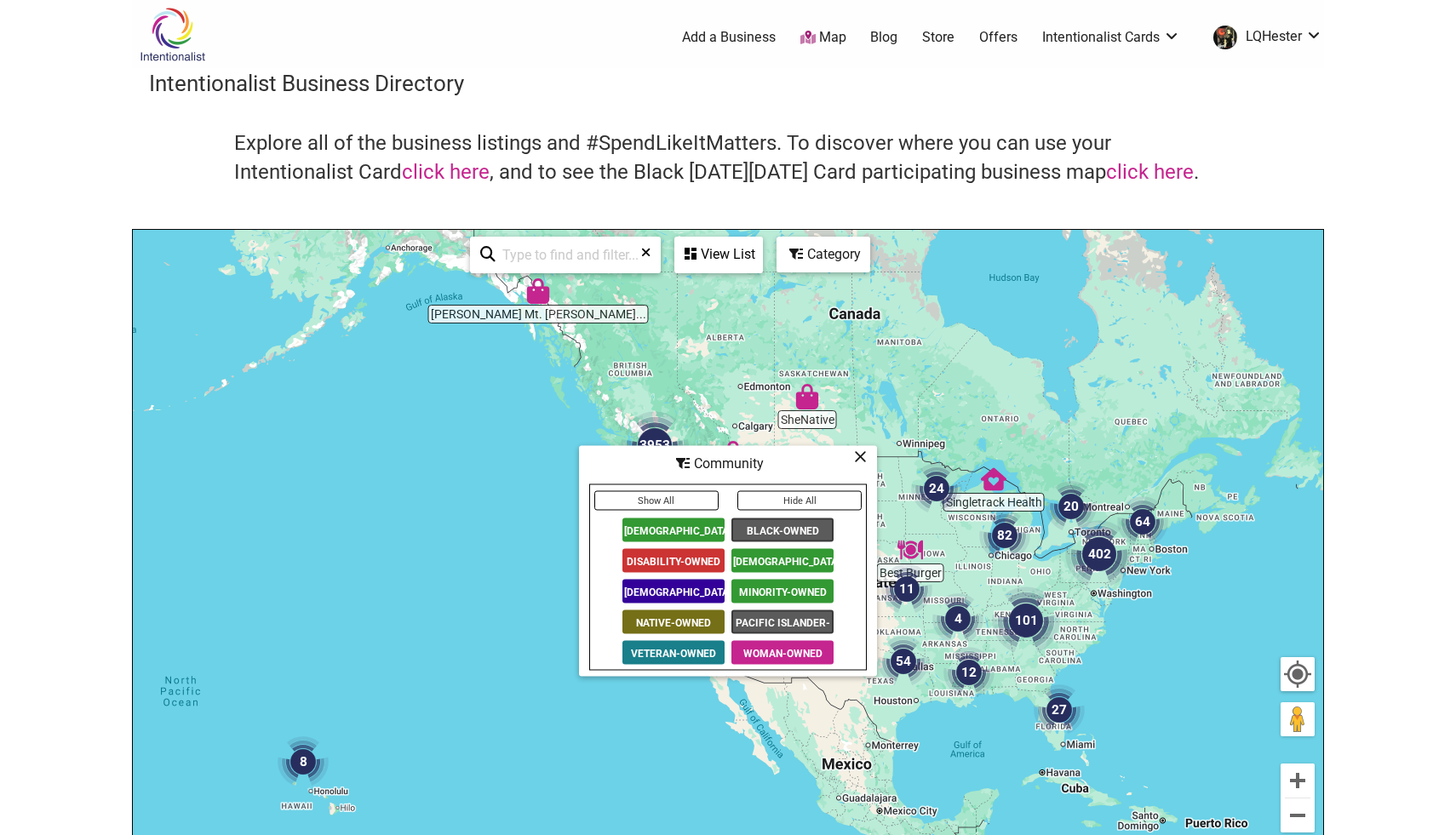
click at [941, 38] on link "Store" at bounding box center [937, 37] width 32 height 18
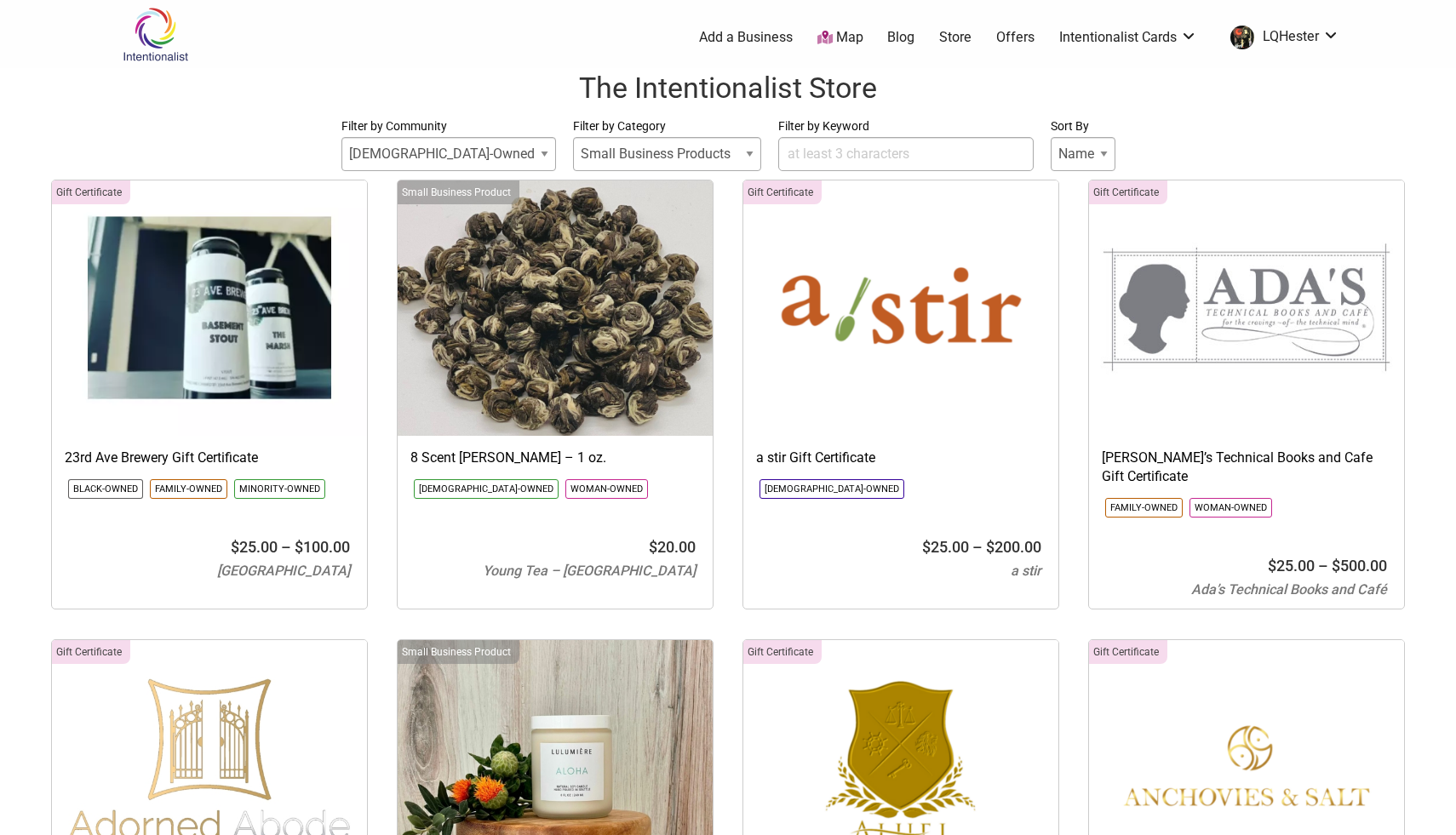
select select
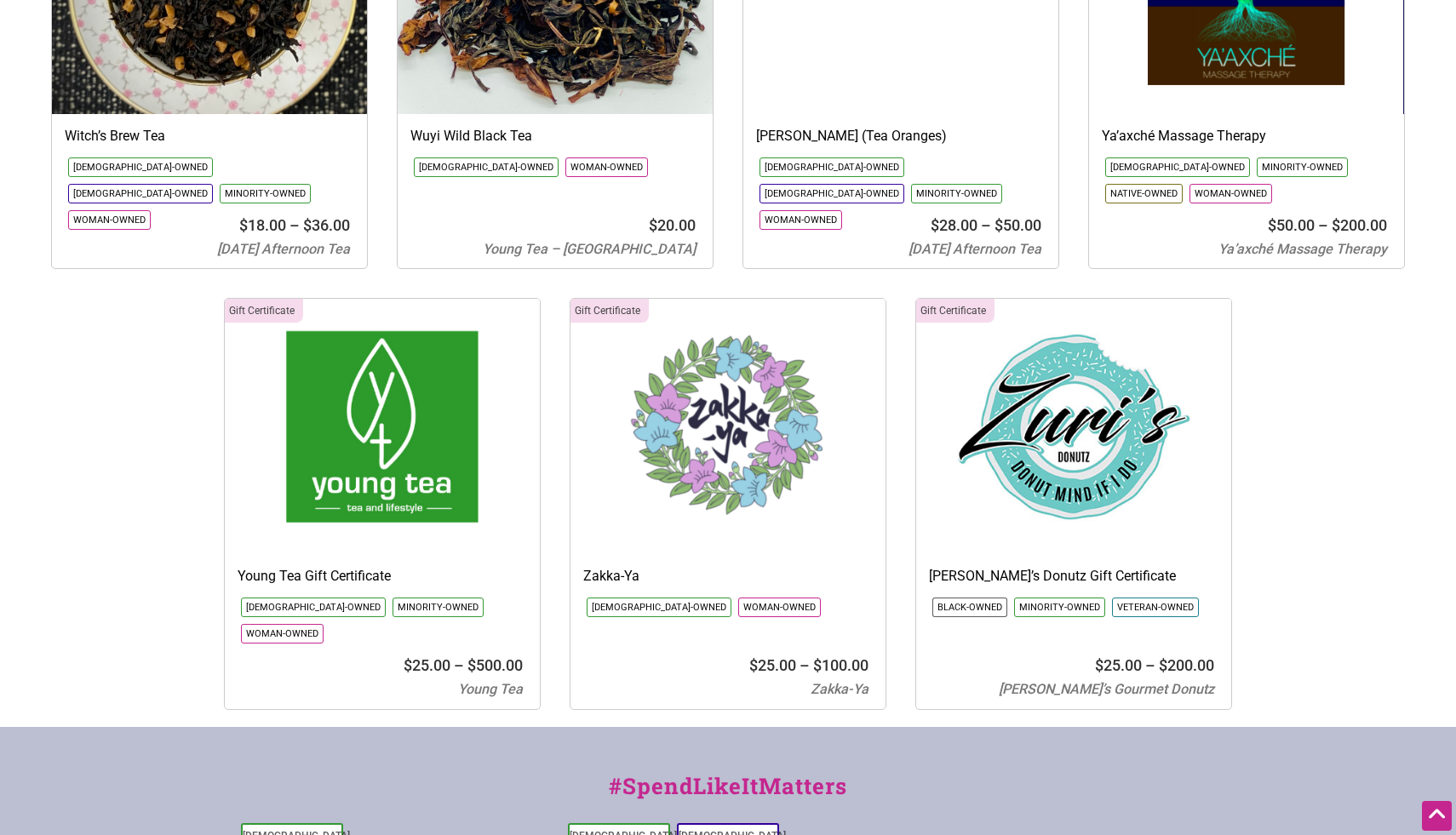
scroll to position [19188, 0]
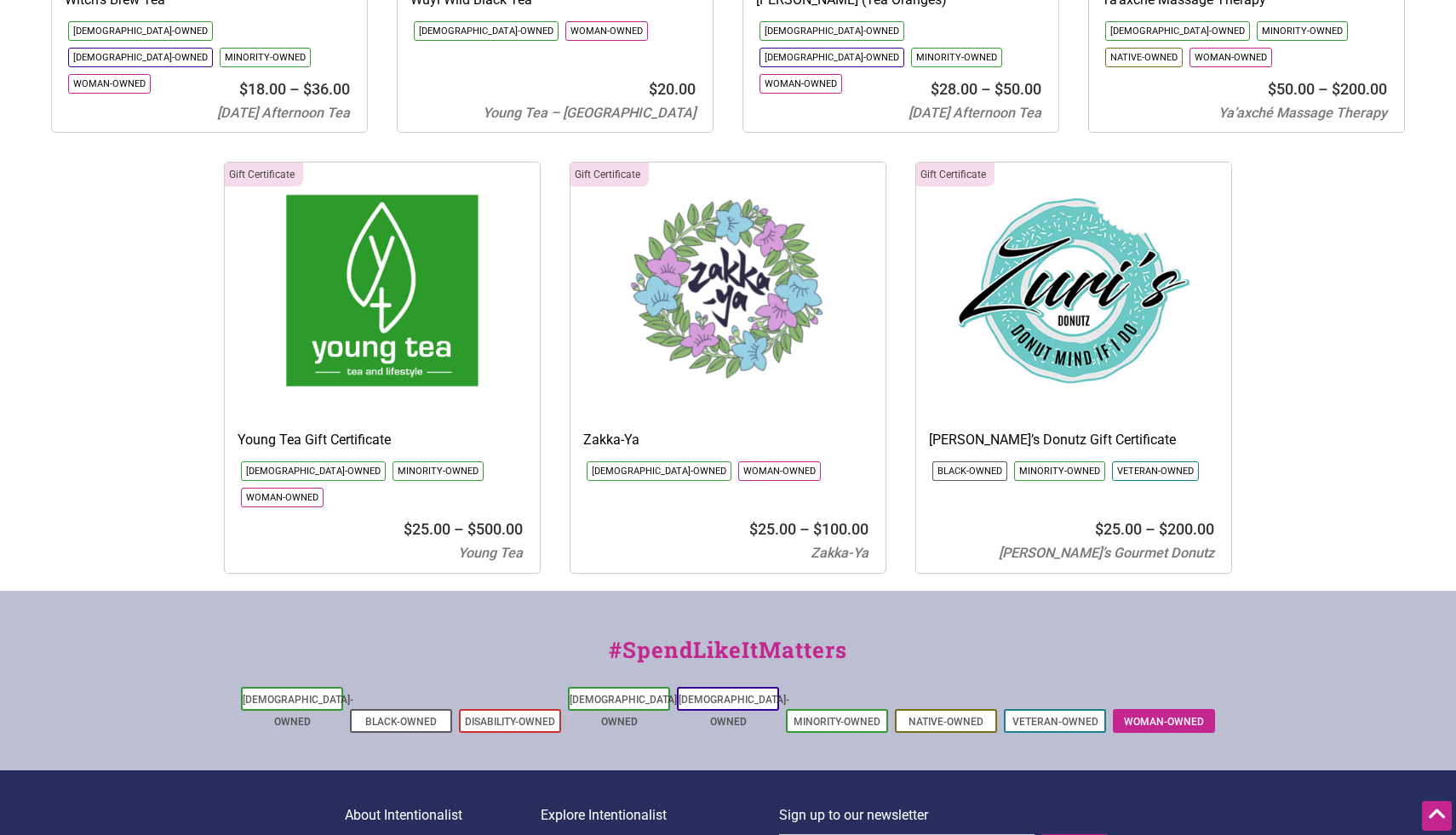
click at [1177, 709] on li "Woman-Owned" at bounding box center [1164, 721] width 103 height 24
select select
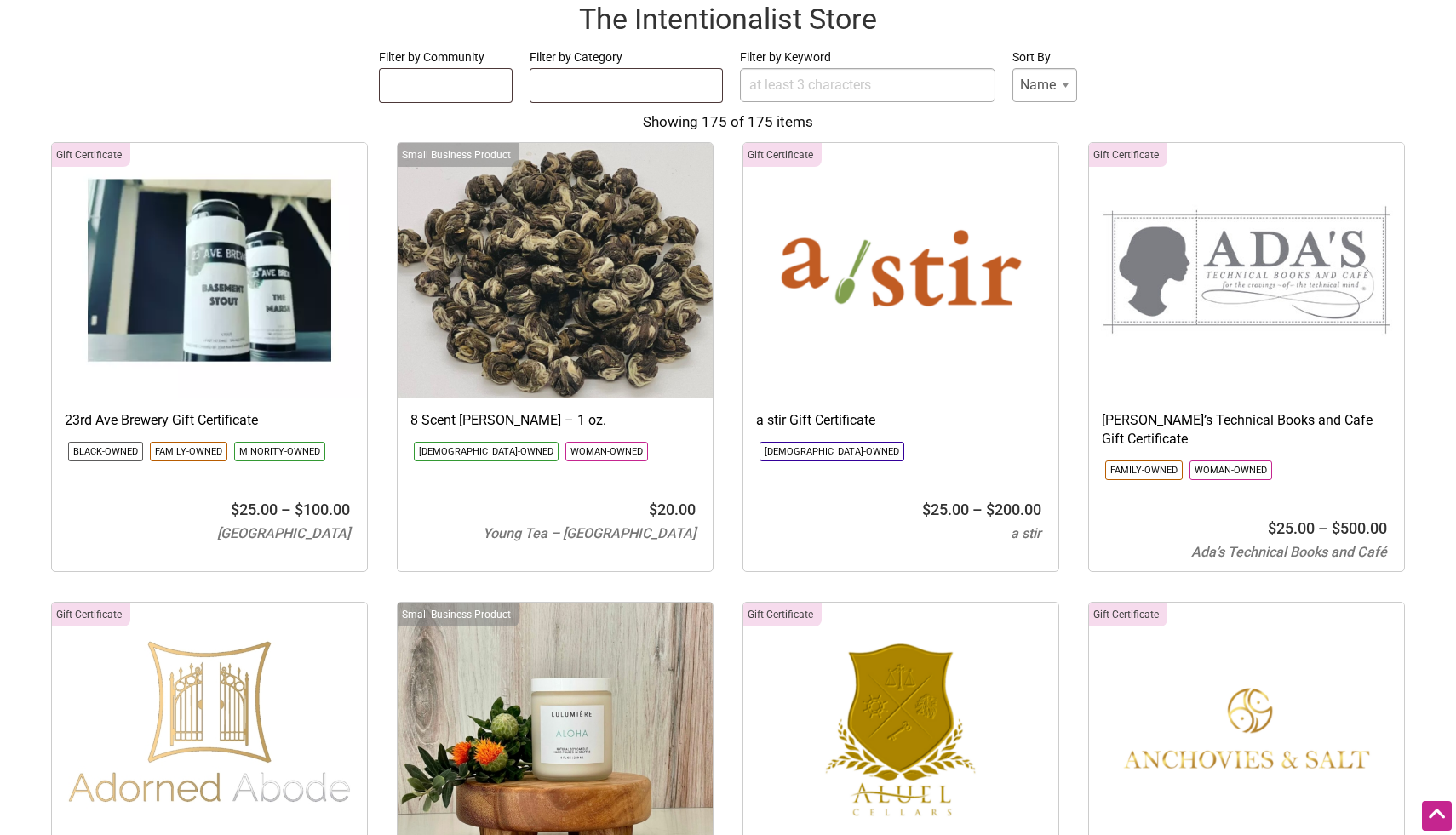
scroll to position [0, 0]
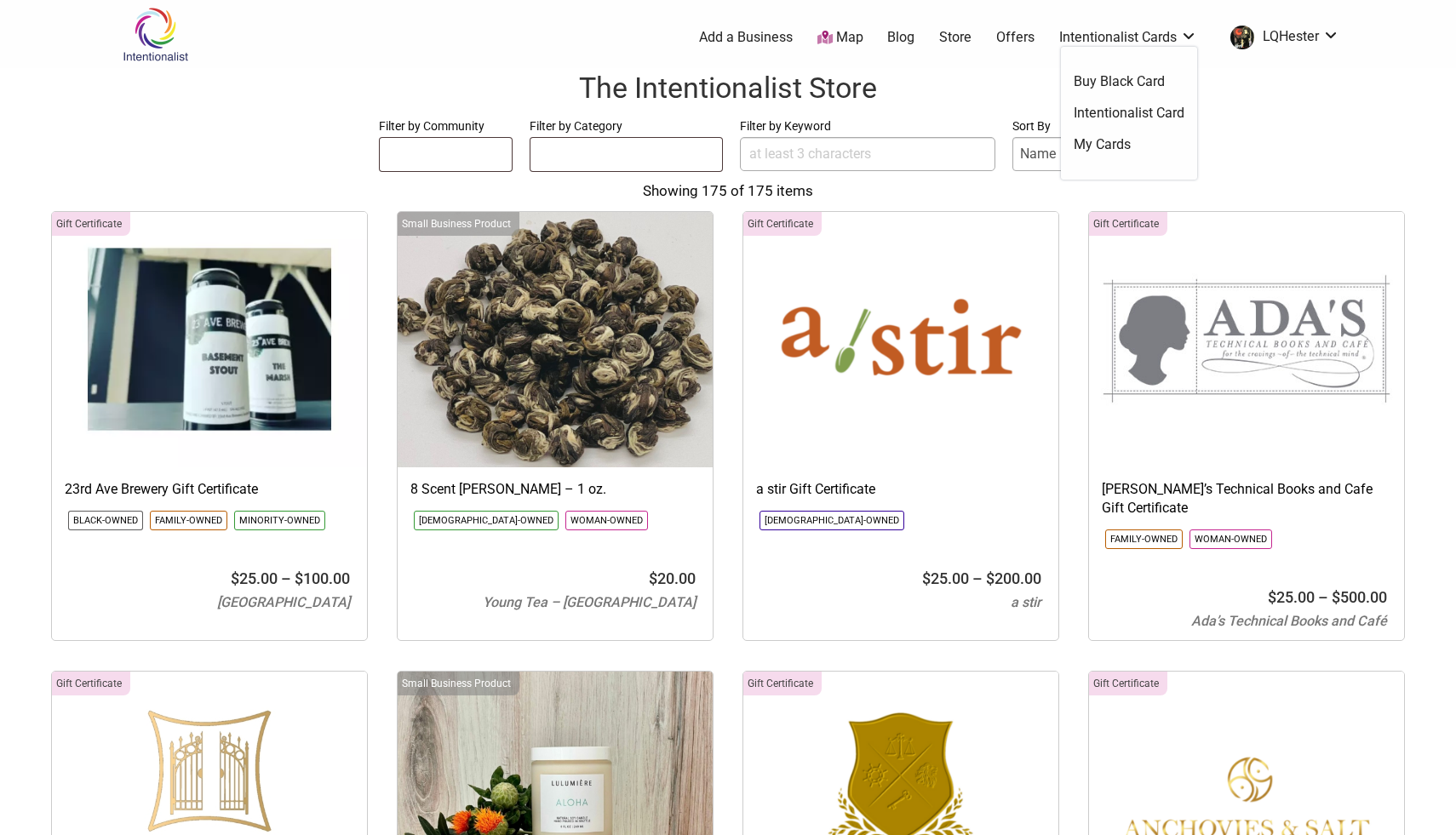
click at [1017, 31] on link "Offers" at bounding box center [1016, 37] width 39 height 18
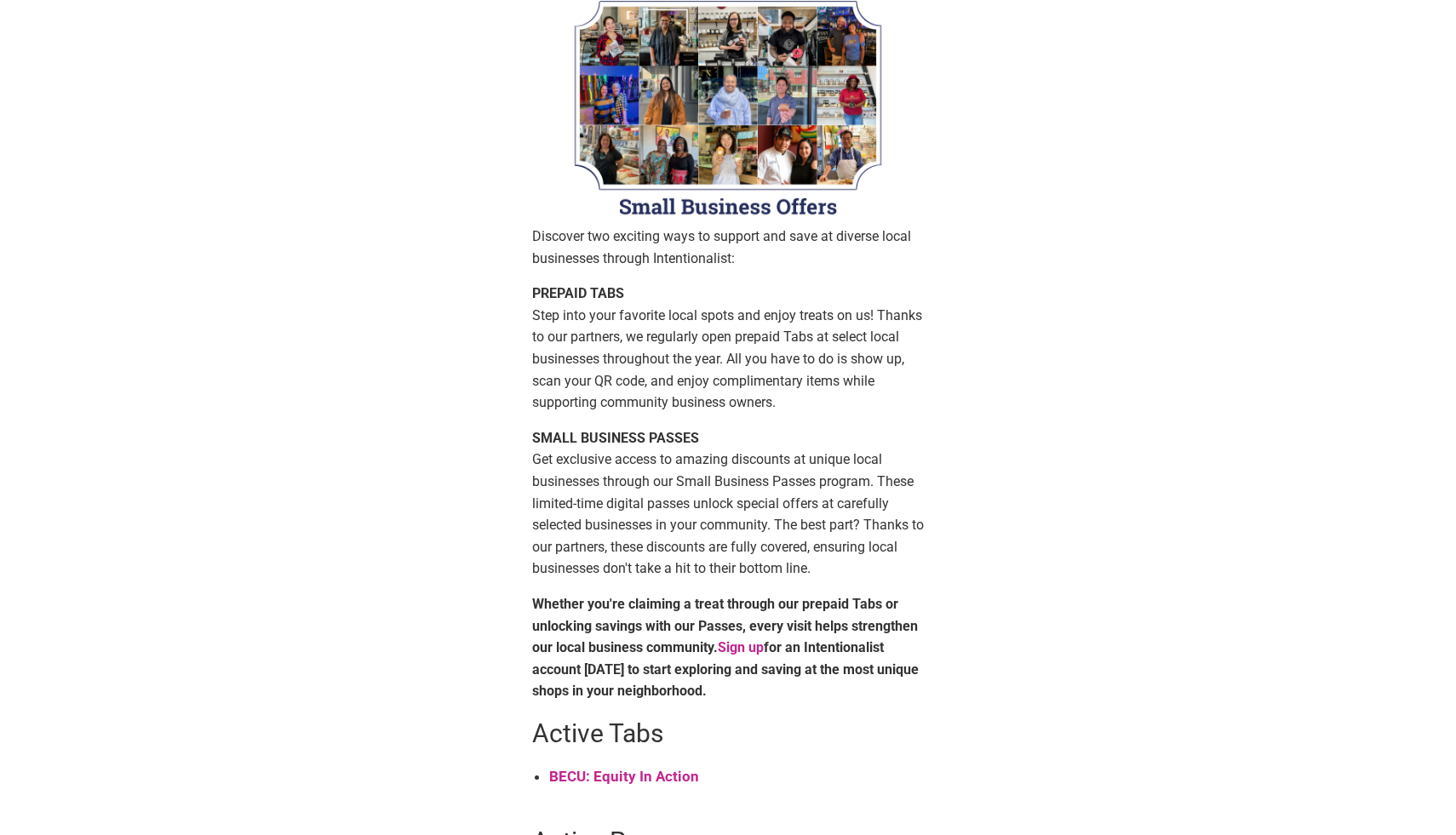
scroll to position [87, 0]
click at [656, 775] on strong "BECU: Equity In Action" at bounding box center [623, 775] width 150 height 17
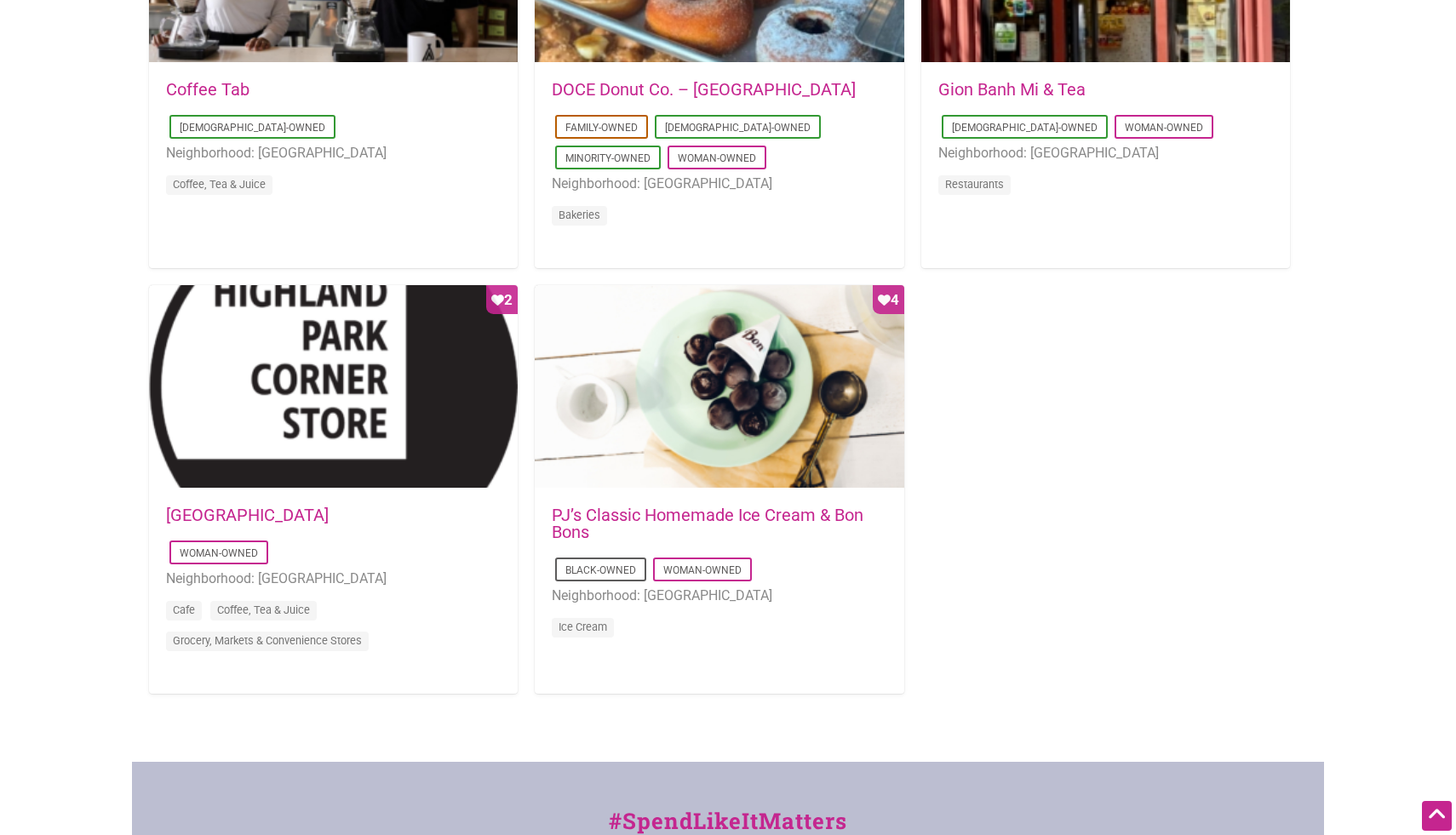
scroll to position [1484, 0]
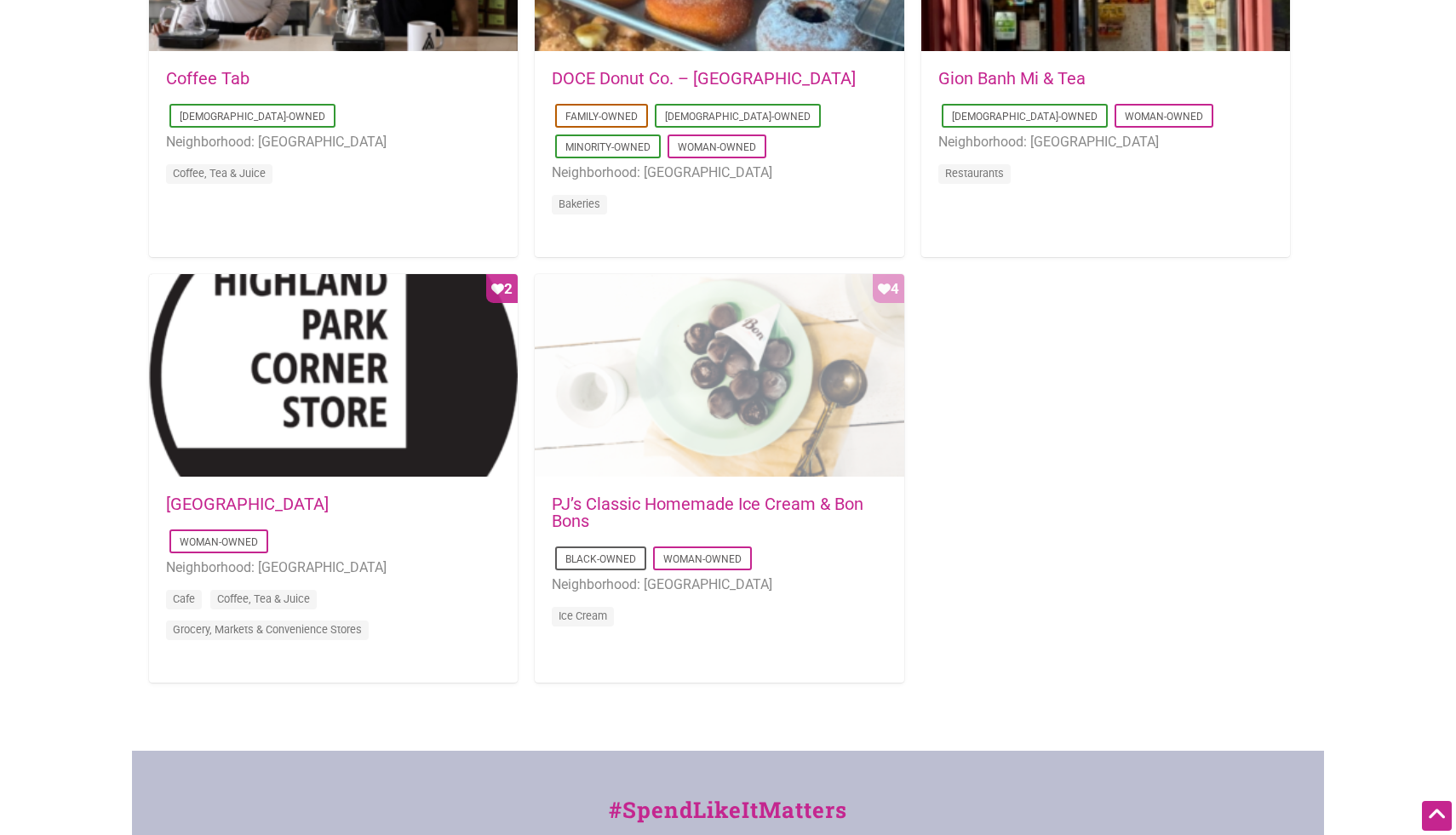
click at [879, 283] on div "Favorite Count 4" at bounding box center [718, 375] width 369 height 204
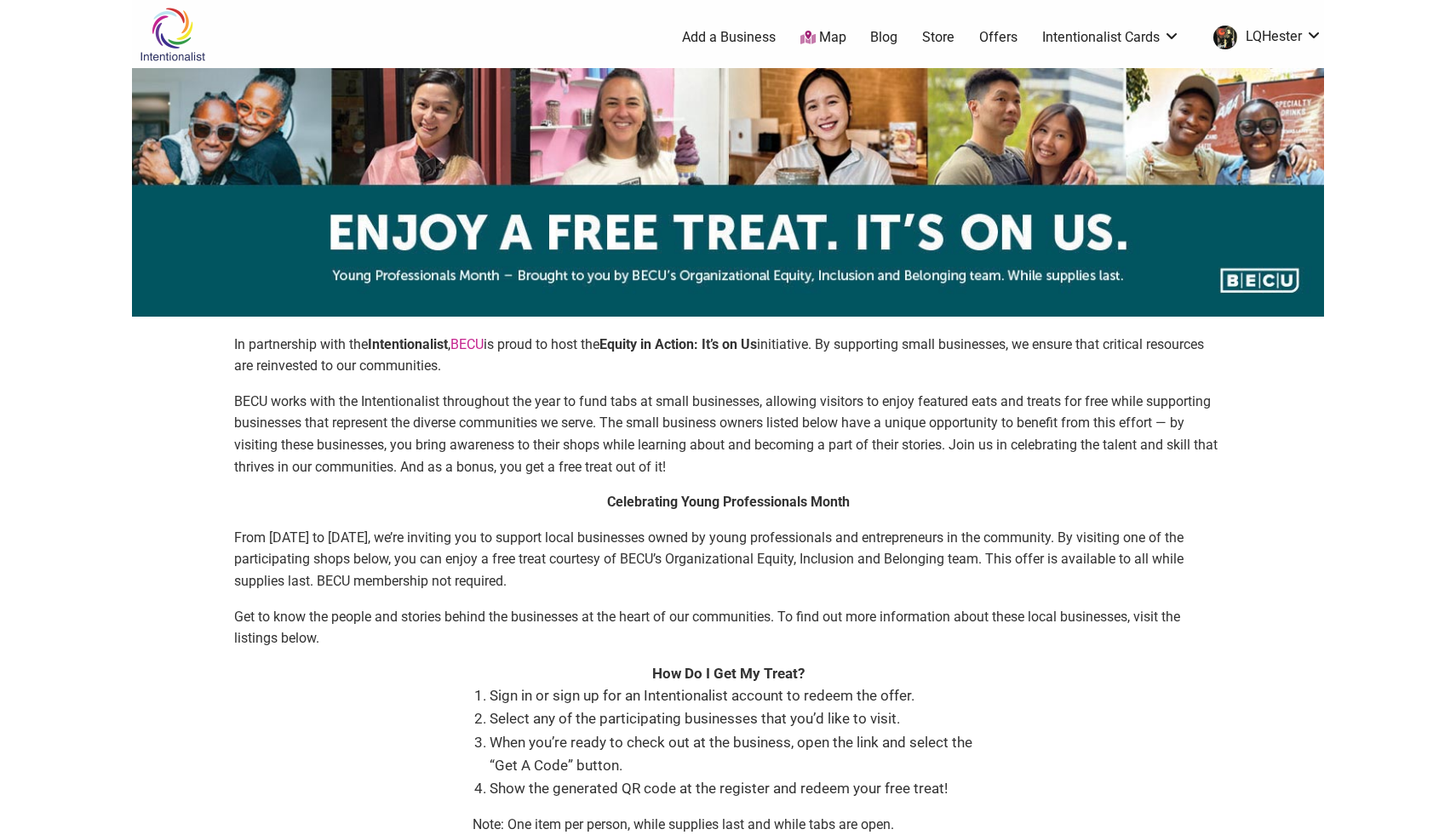
click at [885, 39] on link "Blog" at bounding box center [884, 37] width 27 height 18
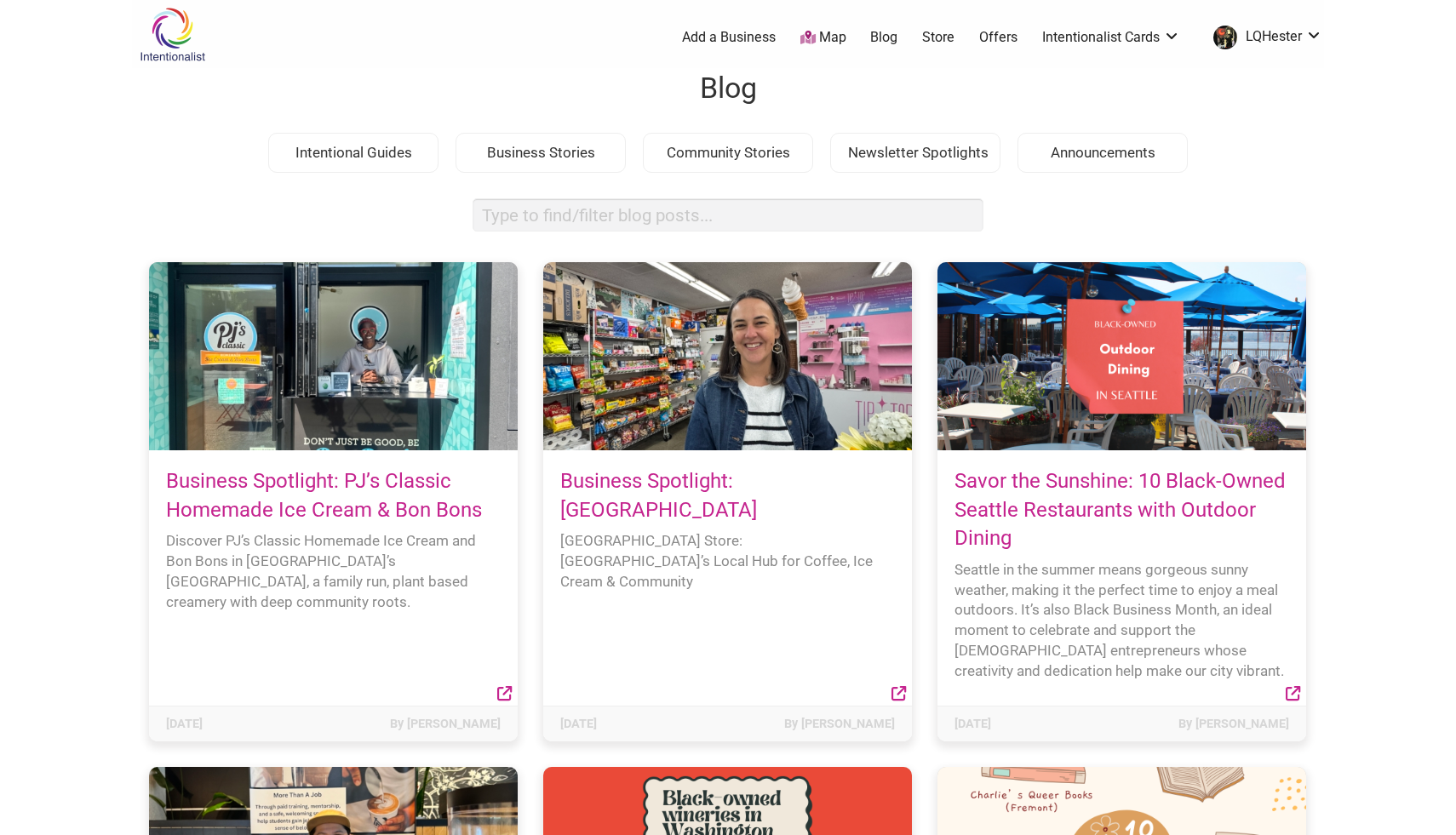
click at [945, 37] on link "Store" at bounding box center [937, 37] width 32 height 18
click at [380, 157] on div "Intentional Guides" at bounding box center [353, 153] width 170 height 41
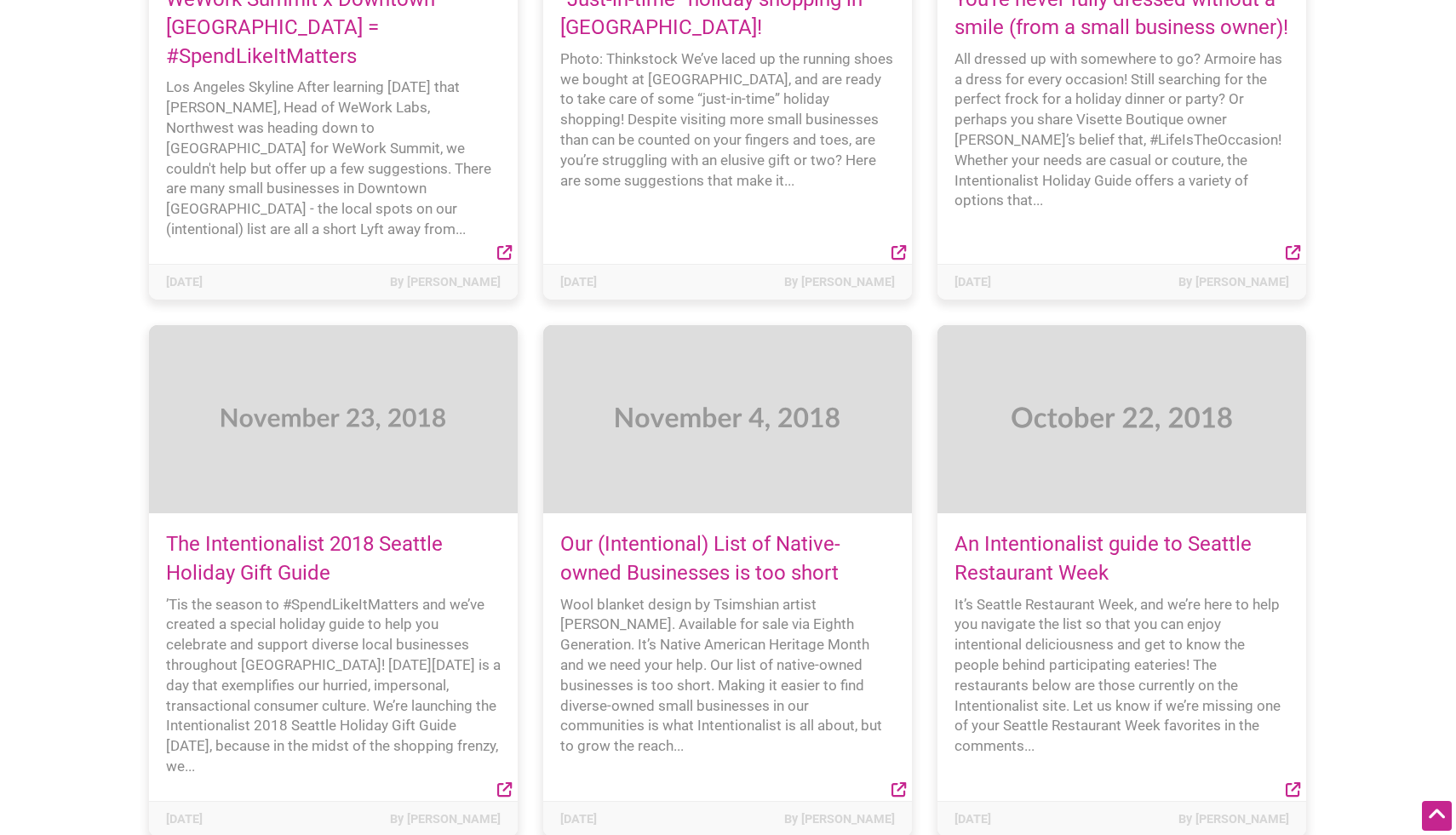
scroll to position [28199, 0]
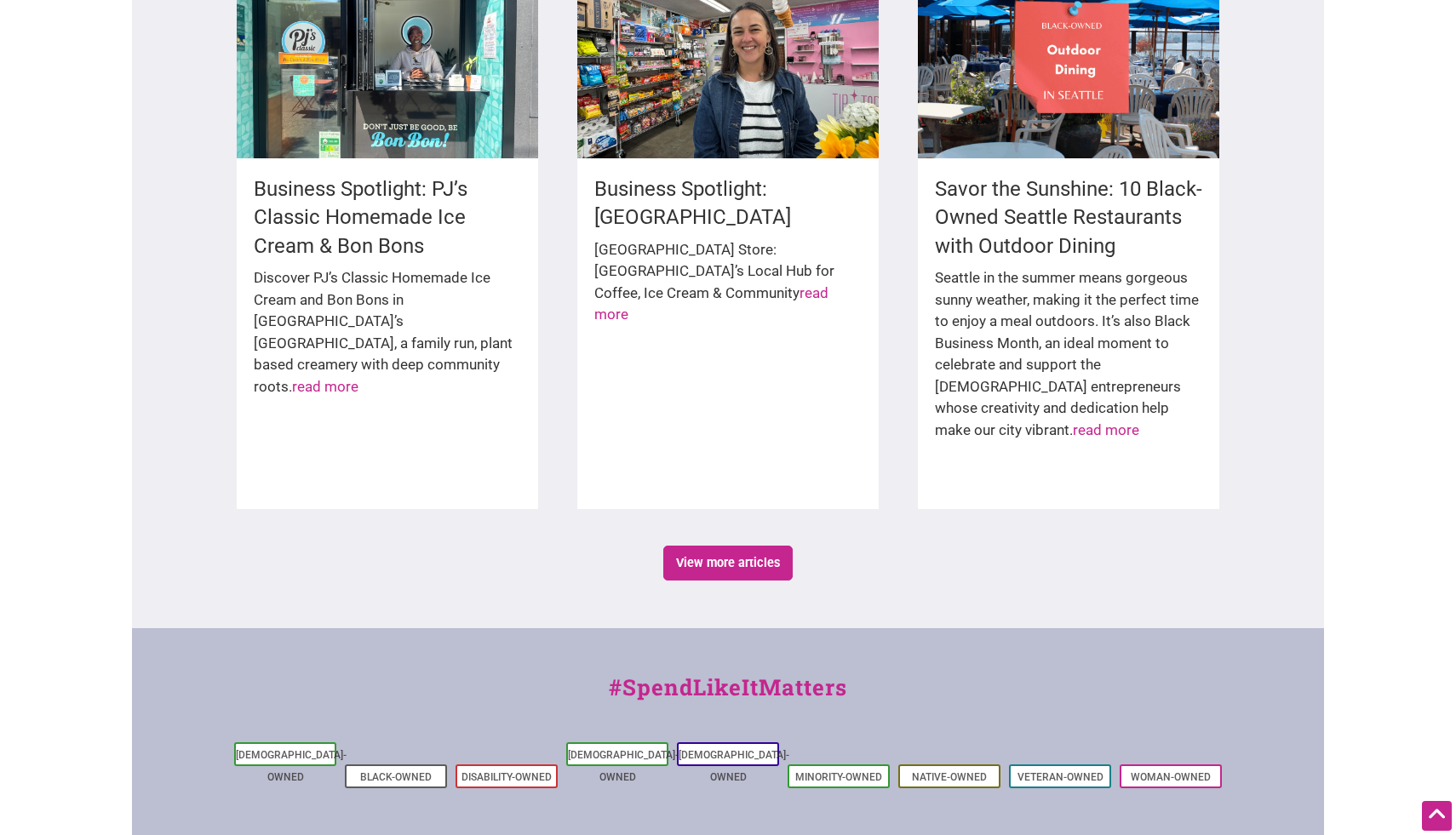
scroll to position [2784, 0]
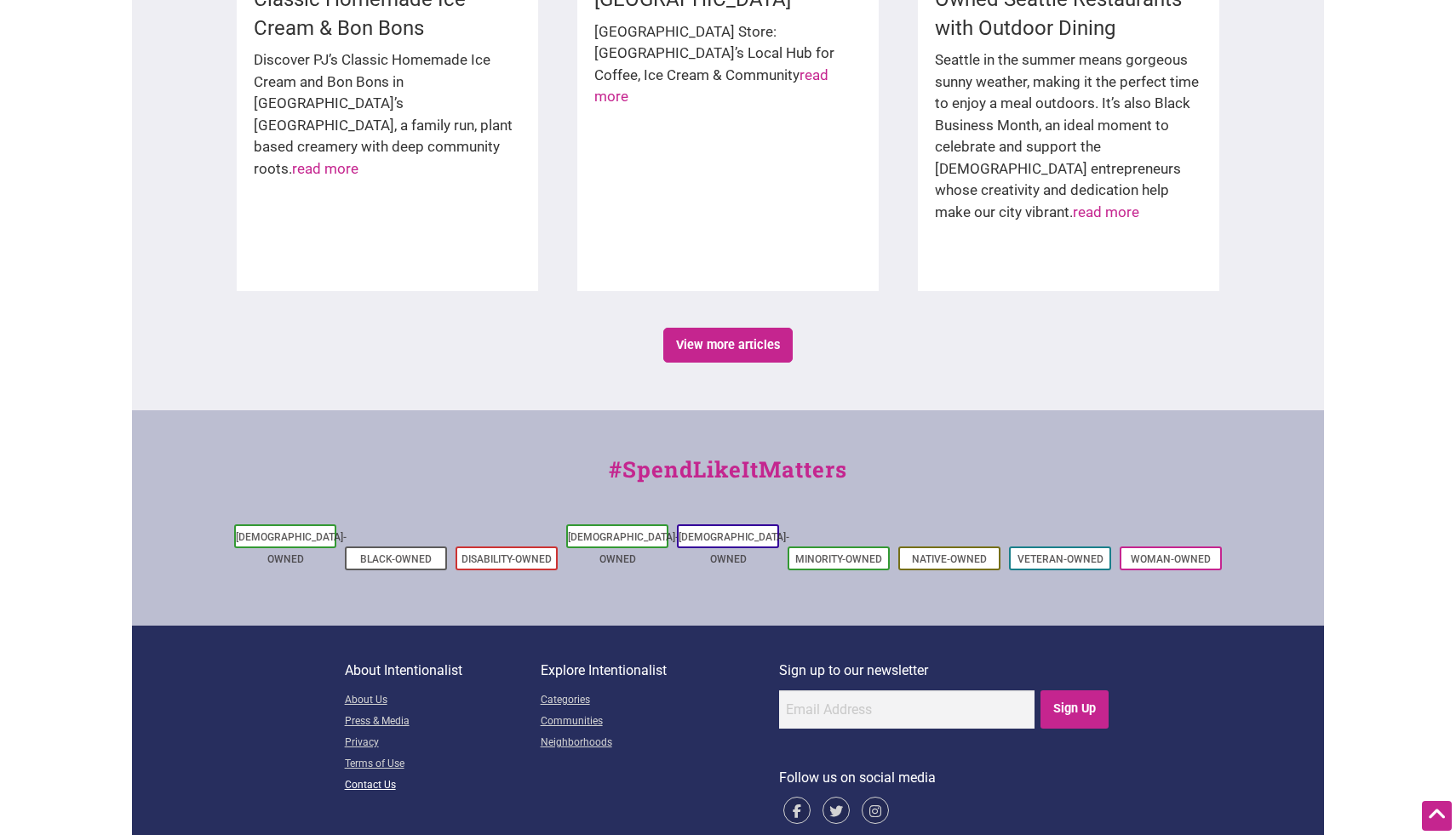
click at [379, 775] on link "Contact Us" at bounding box center [442, 786] width 196 height 21
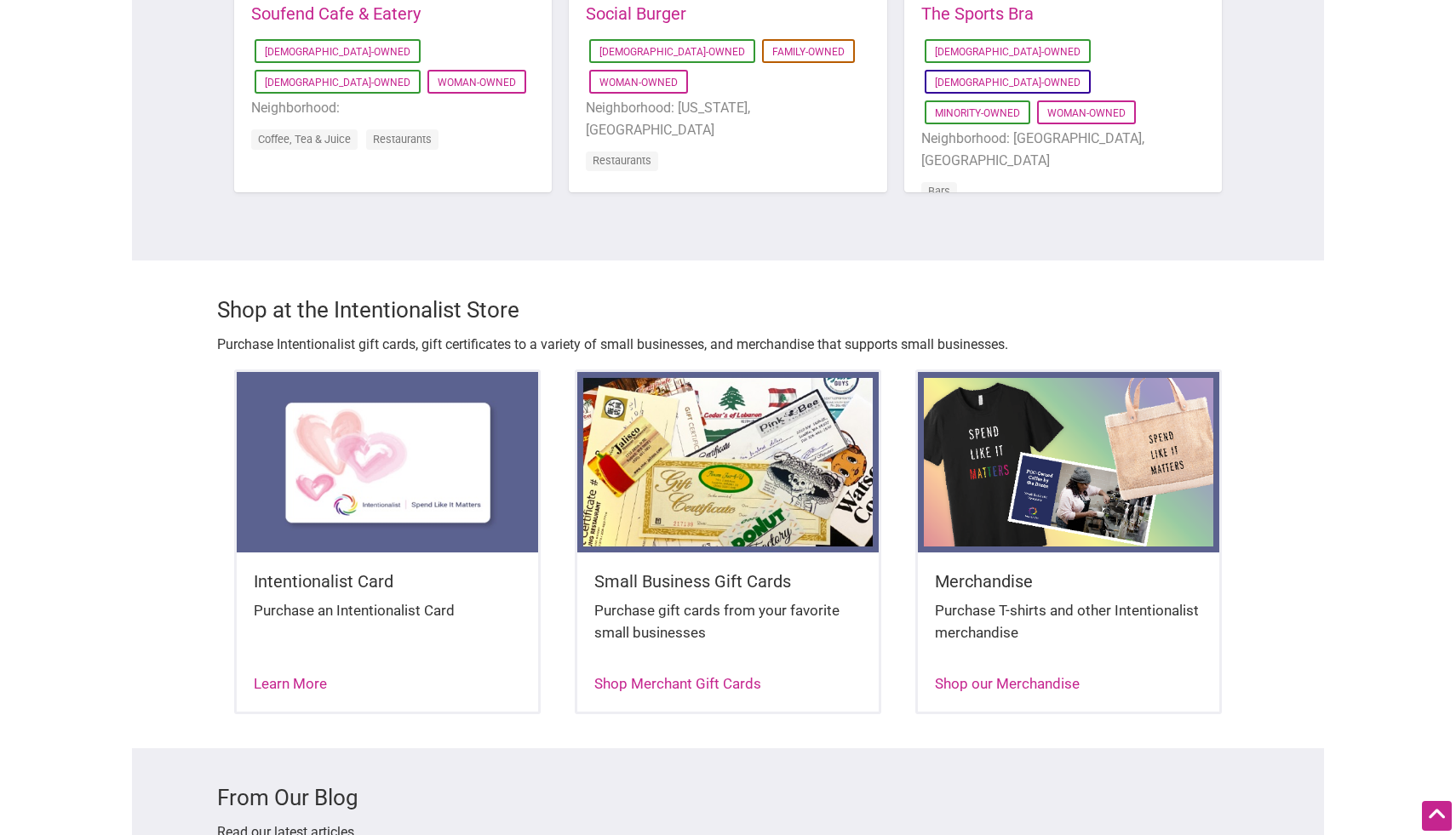
scroll to position [1680, 0]
